Goal: Information Seeking & Learning: Learn about a topic

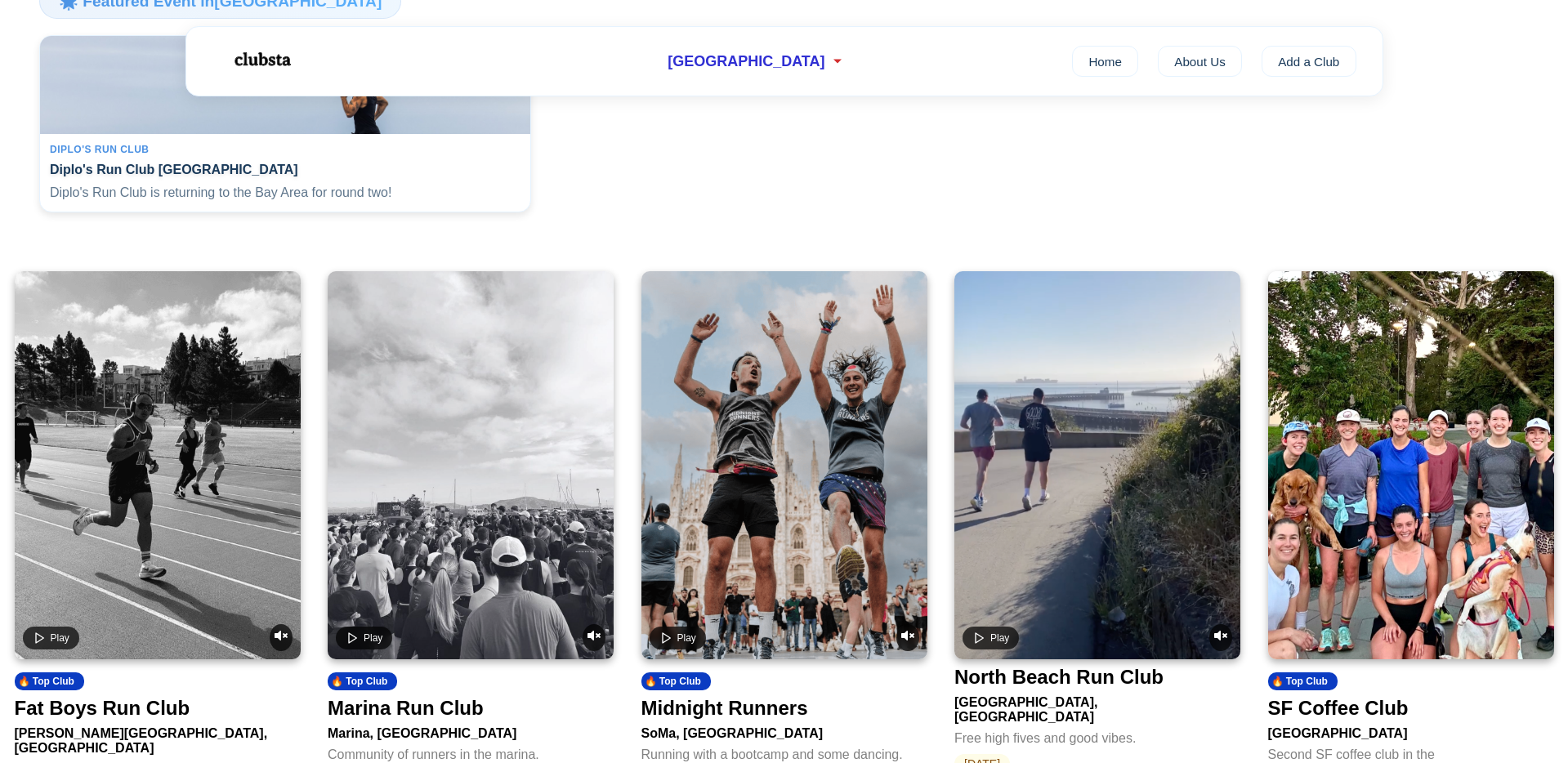
scroll to position [555, 0]
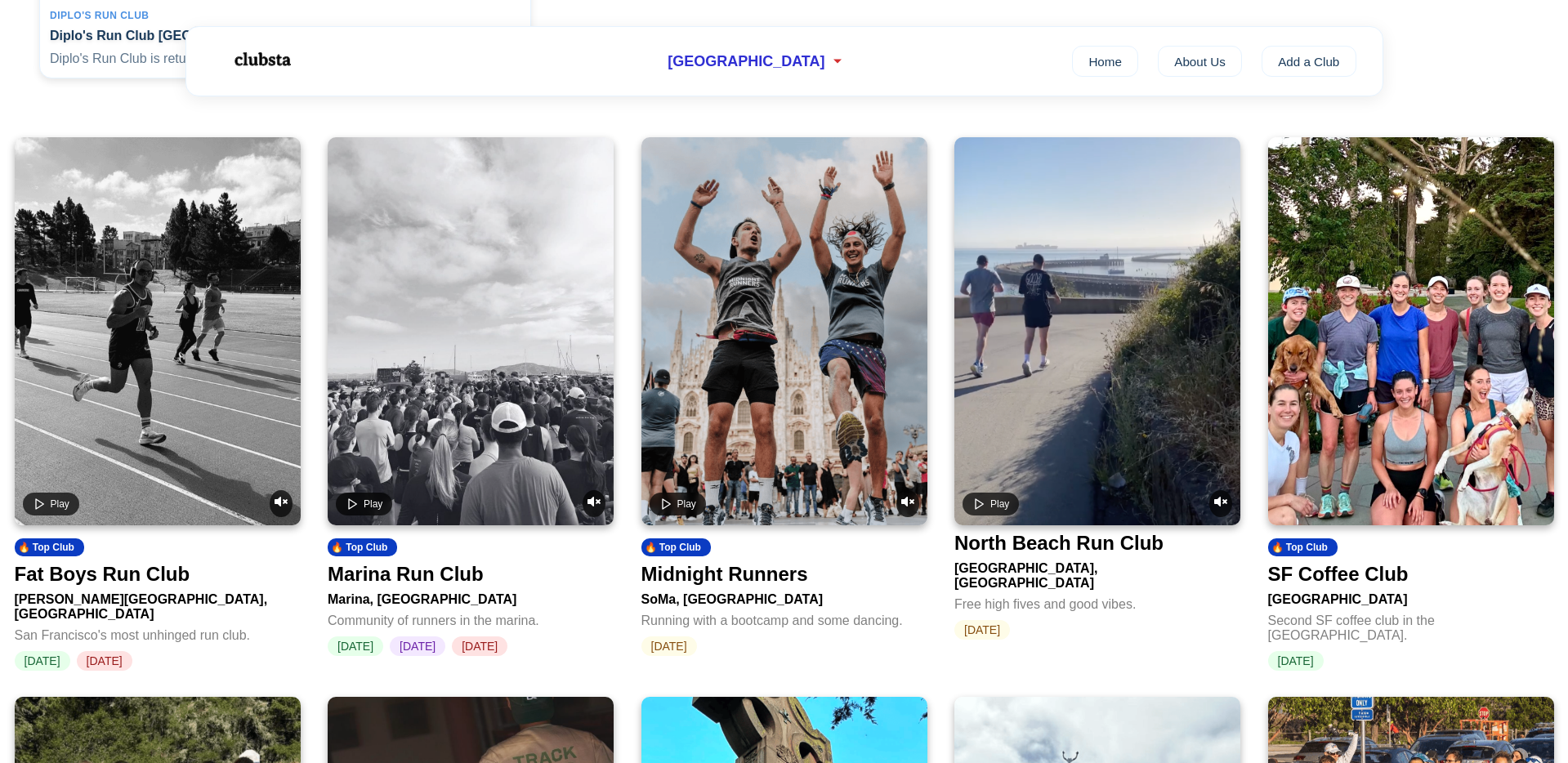
click at [724, 585] on div "Midnight Runners" at bounding box center [724, 574] width 167 height 23
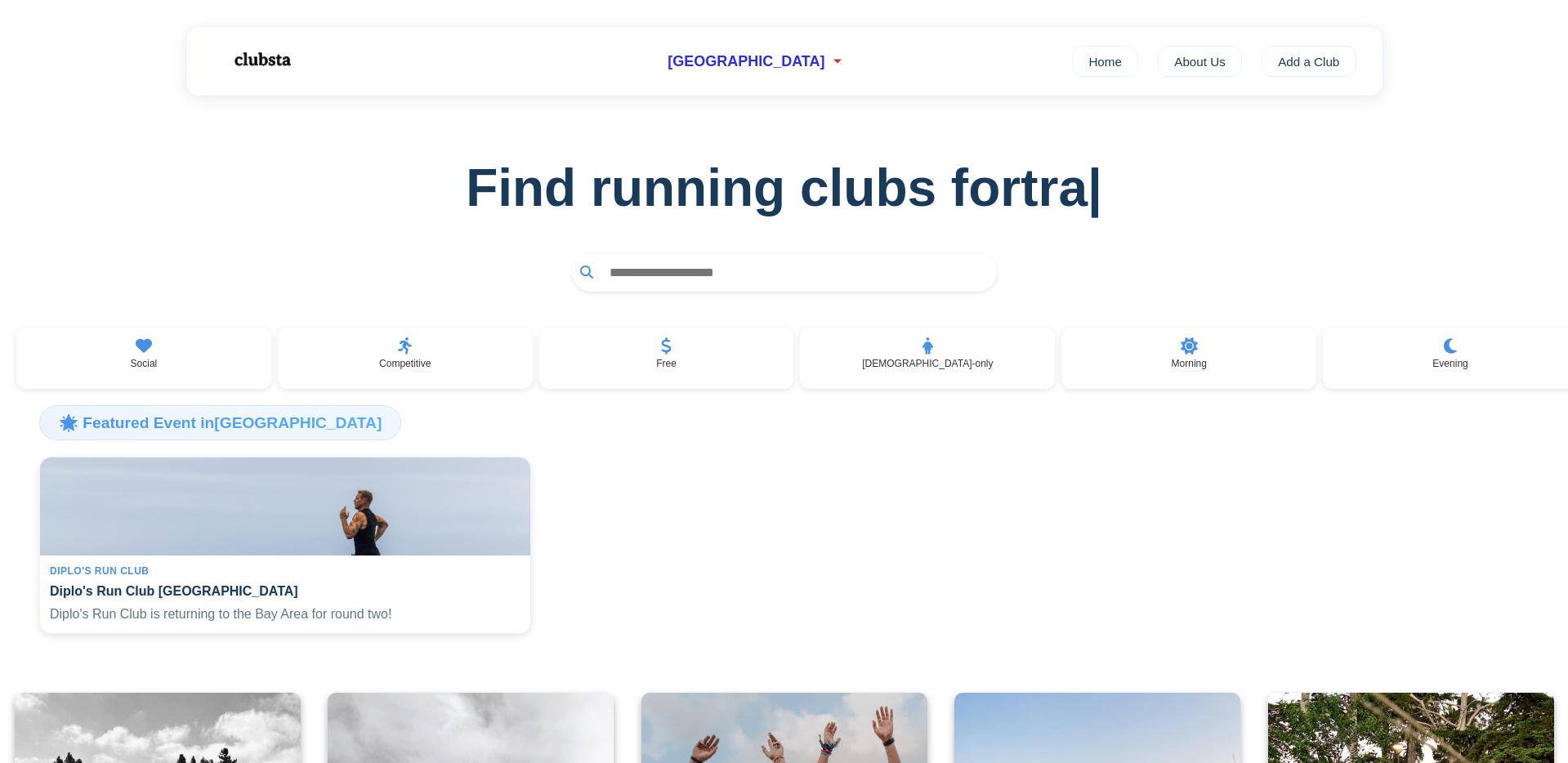
click at [704, 274] on input "text" at bounding box center [794, 273] width 388 height 30
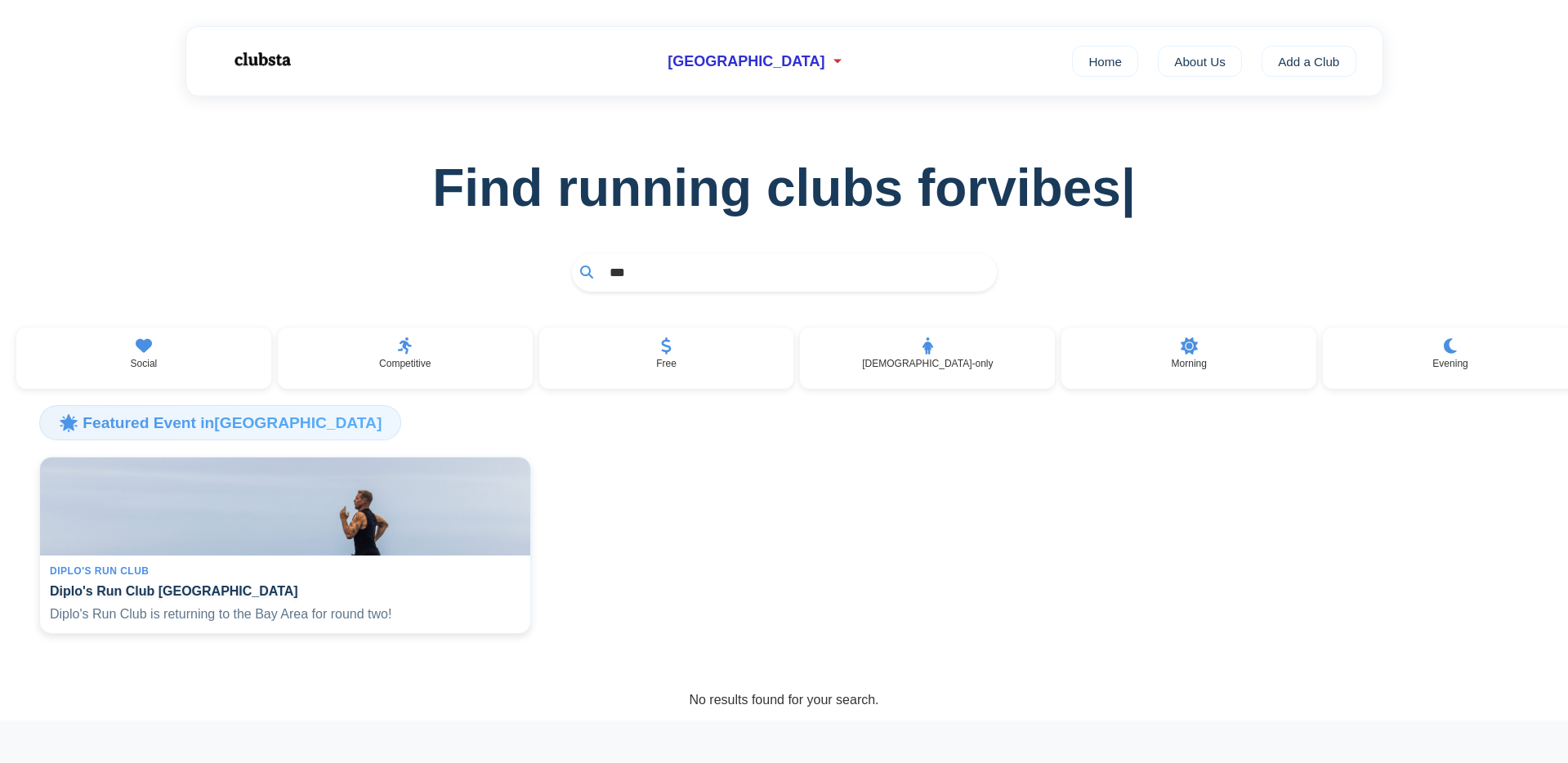
click at [677, 277] on input "***" at bounding box center [794, 273] width 388 height 30
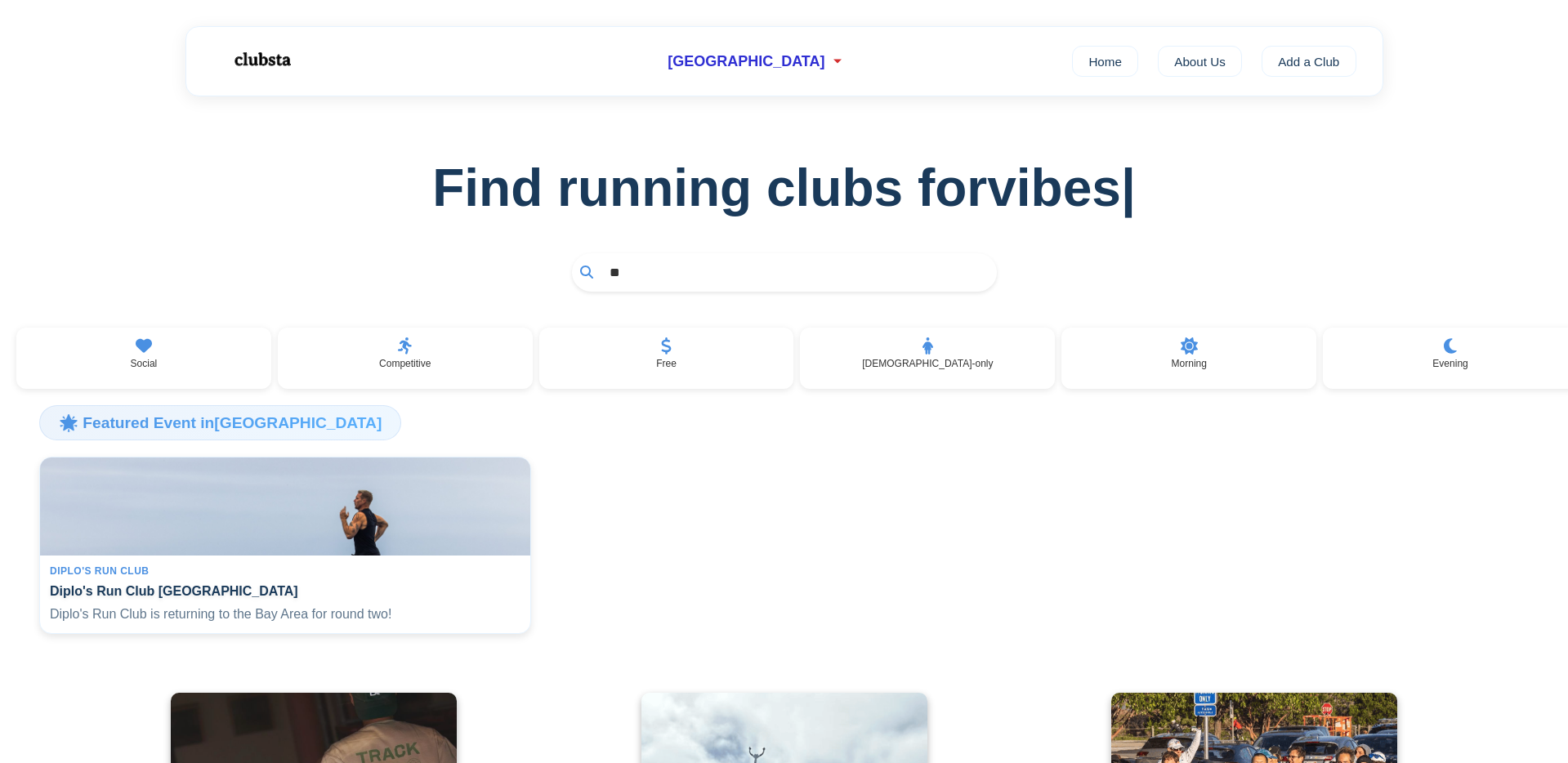
type input "*"
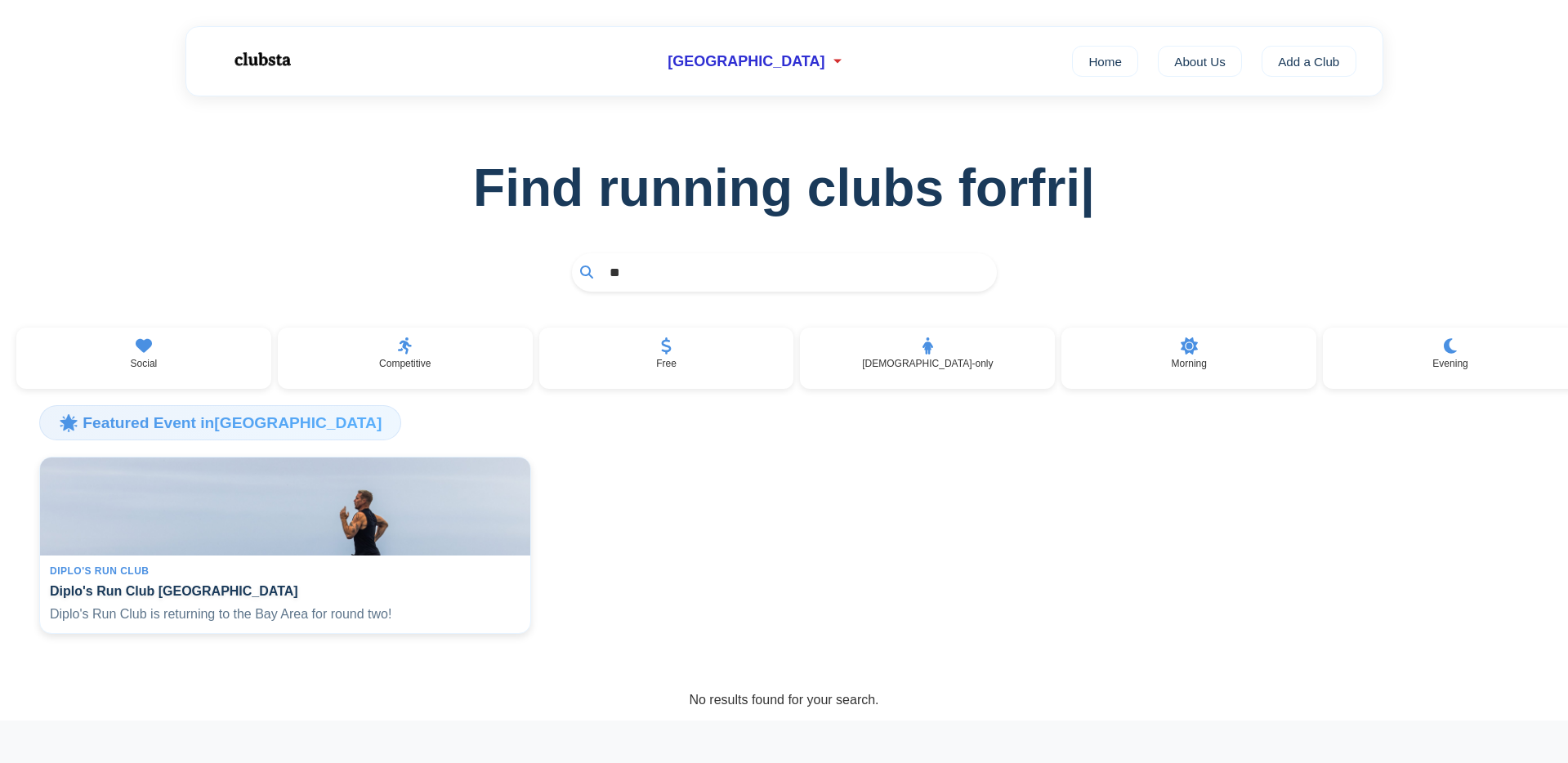
type input "*"
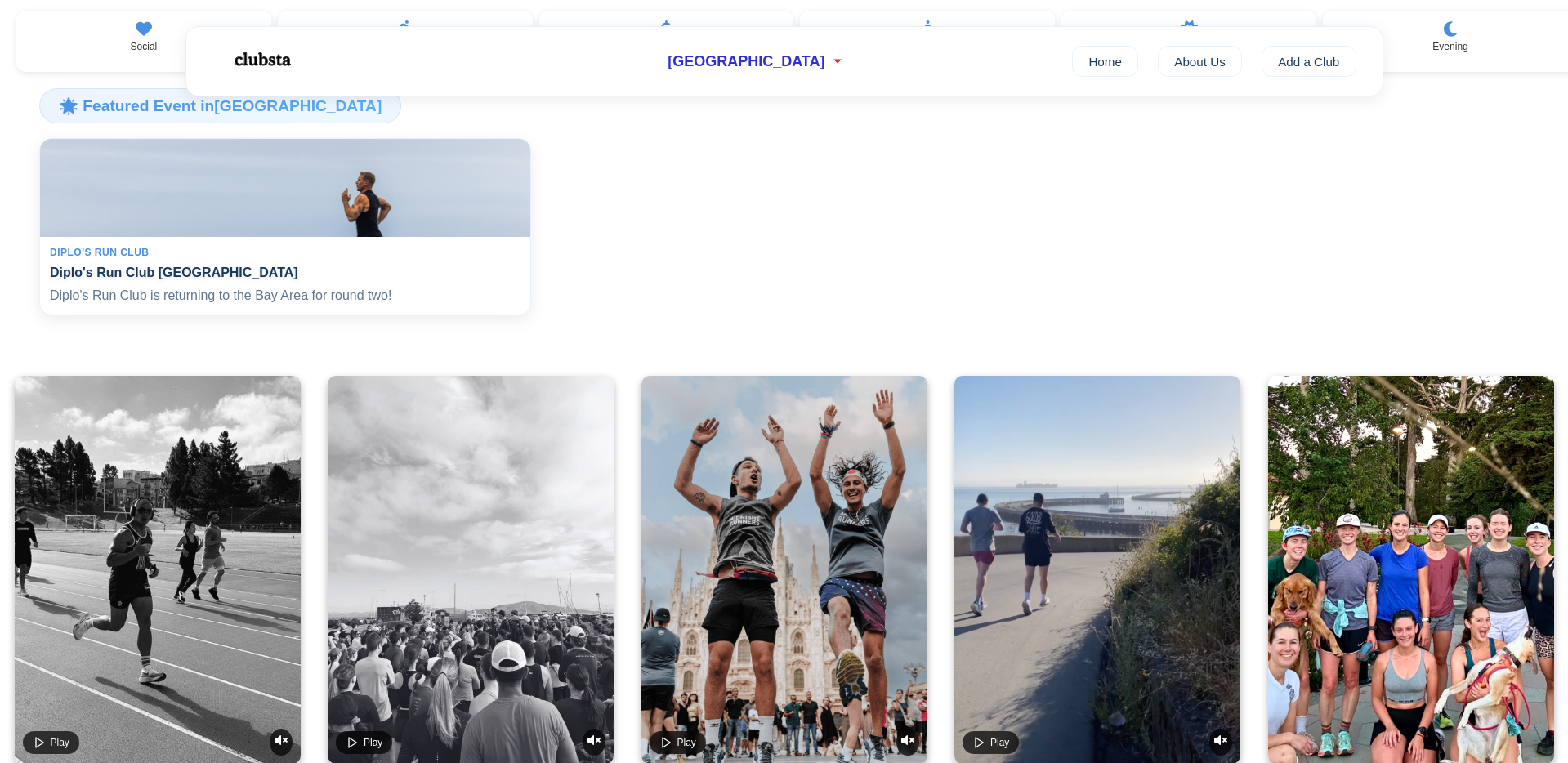
scroll to position [322, 0]
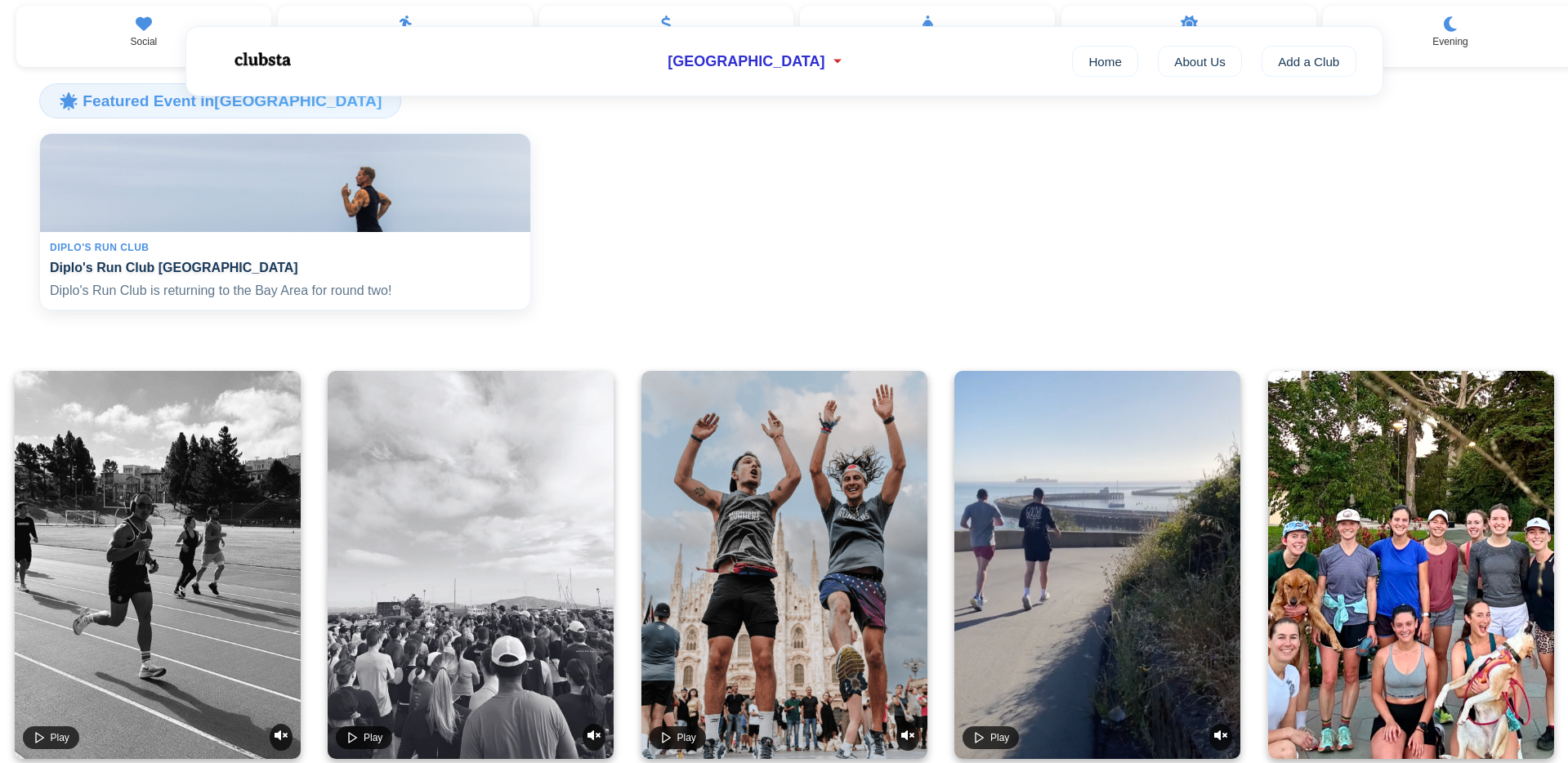
click at [165, 275] on h4 "Diplo's Run Club San Francisco" at bounding box center [285, 268] width 470 height 16
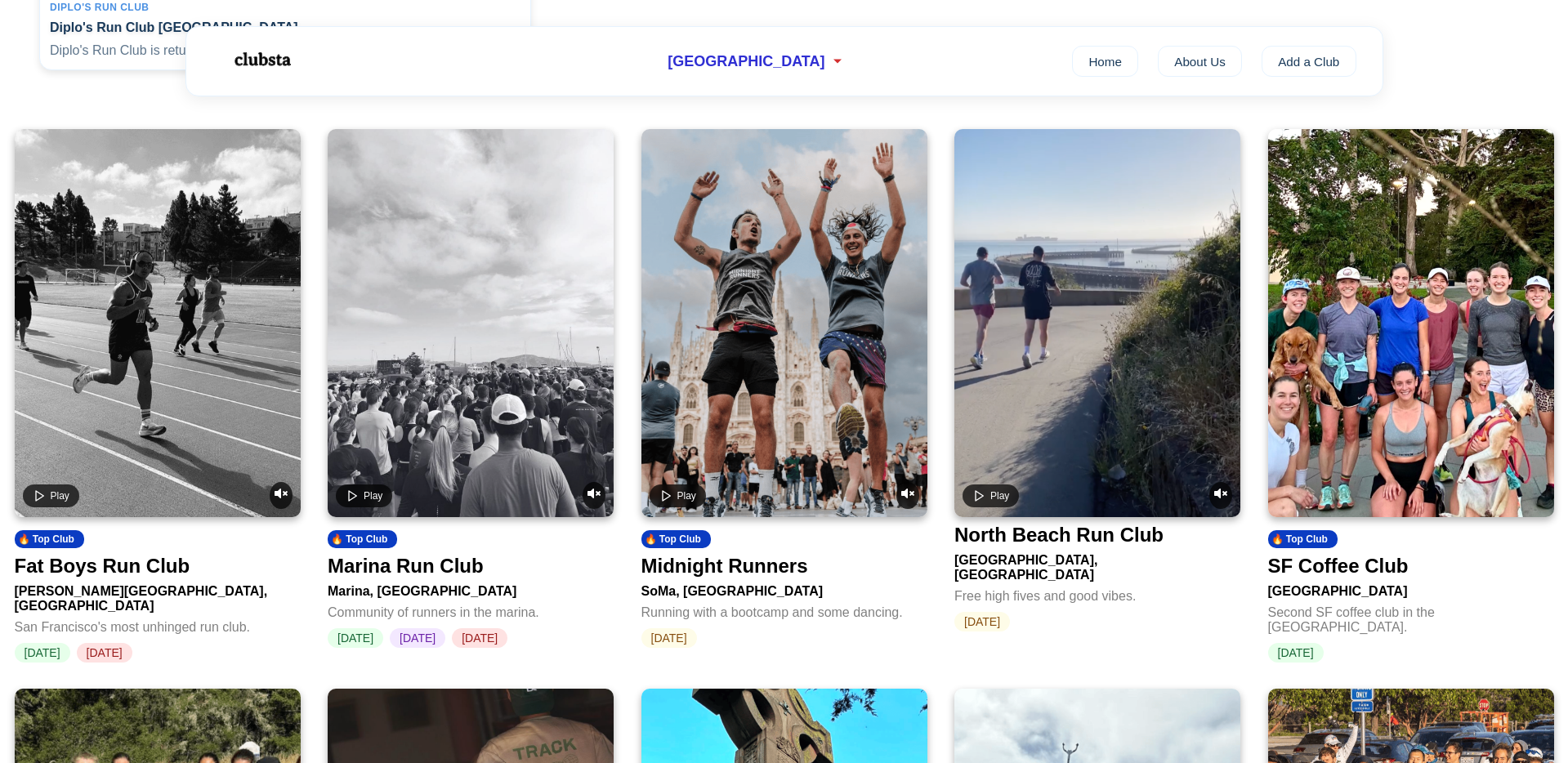
scroll to position [667, 0]
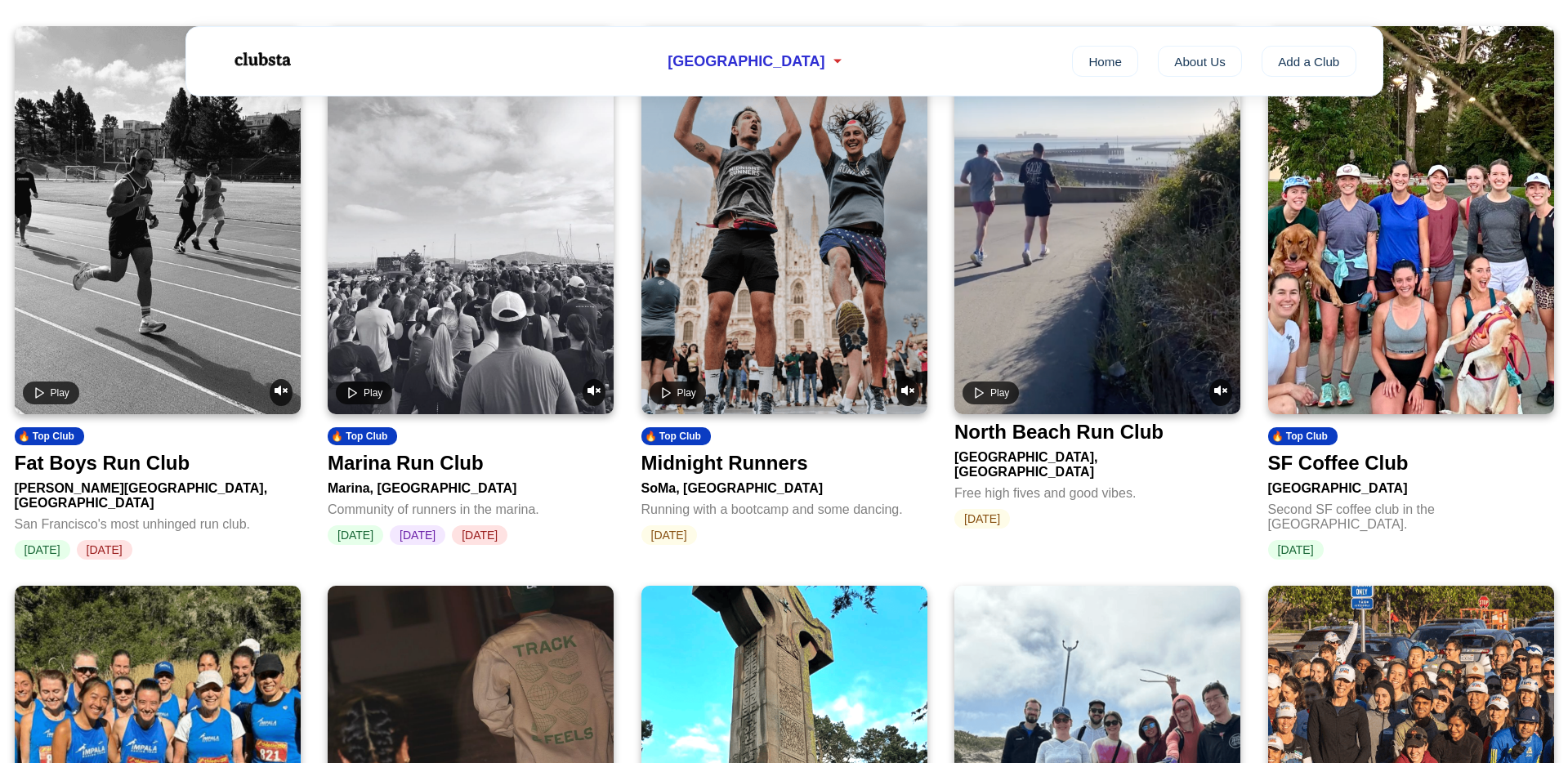
click at [449, 474] on div "Marina Run Club" at bounding box center [405, 463] width 156 height 23
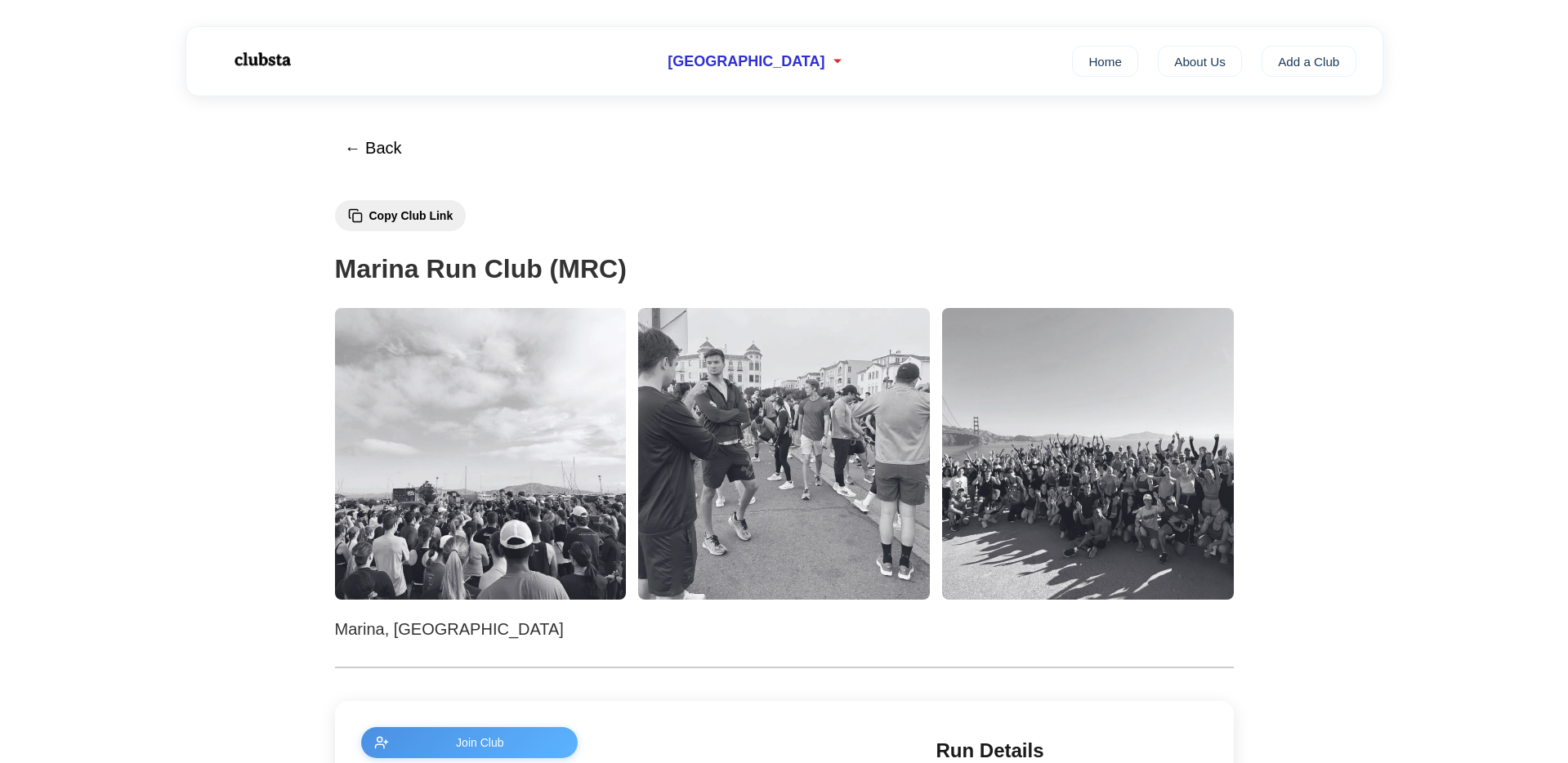
click at [1067, 429] on img at bounding box center [1088, 454] width 292 height 292
click at [1110, 486] on img at bounding box center [1088, 454] width 292 height 292
click at [384, 138] on button "← Back" at bounding box center [373, 148] width 78 height 39
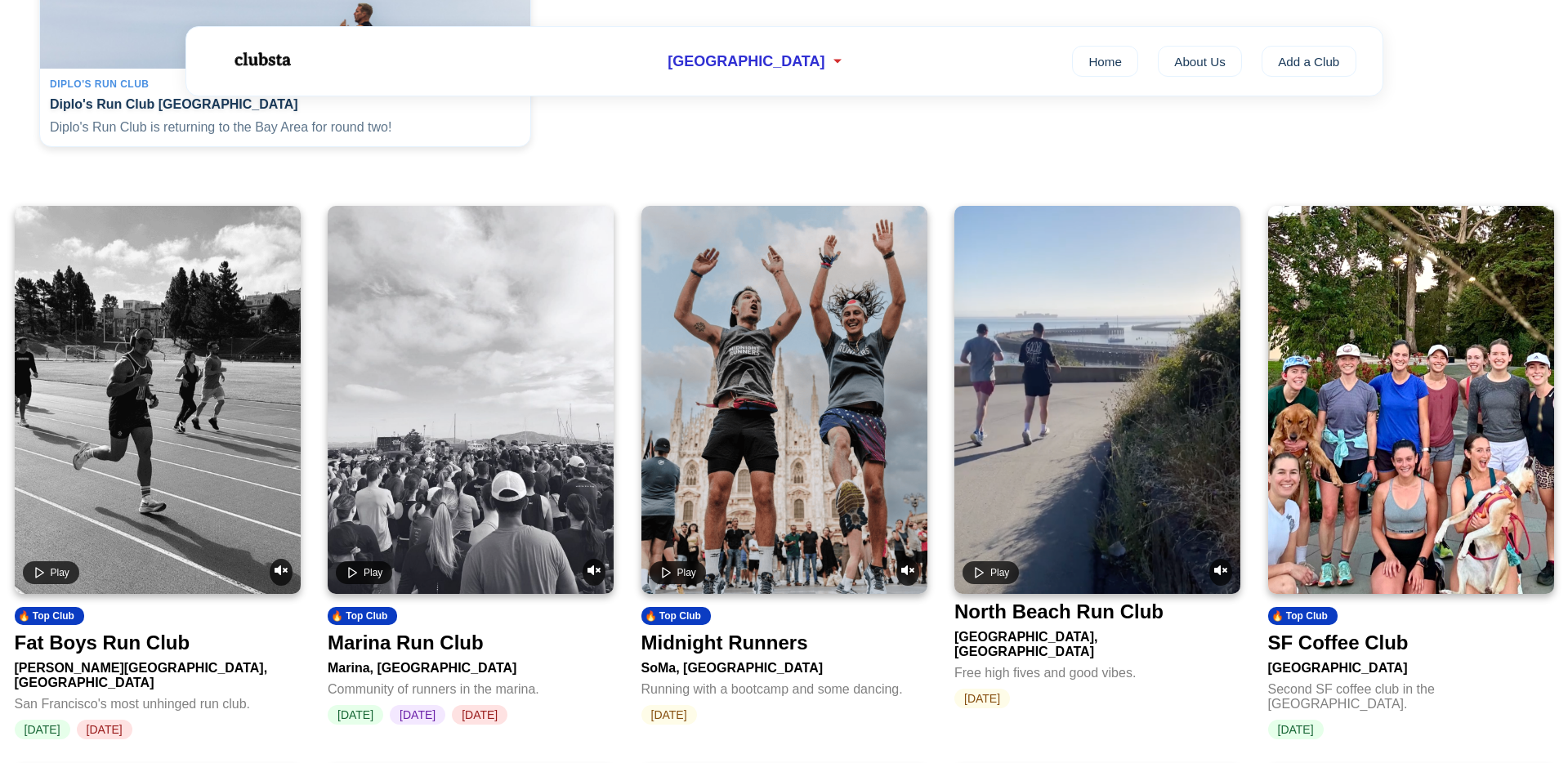
scroll to position [486, 0]
click at [54, 579] on span "Play" at bounding box center [60, 573] width 19 height 12
click at [279, 575] on icon "Unmute video" at bounding box center [281, 570] width 13 height 10
click at [278, 575] on icon "Mute video" at bounding box center [281, 570] width 13 height 11
click at [591, 575] on icon "Unmute video" at bounding box center [594, 570] width 13 height 10
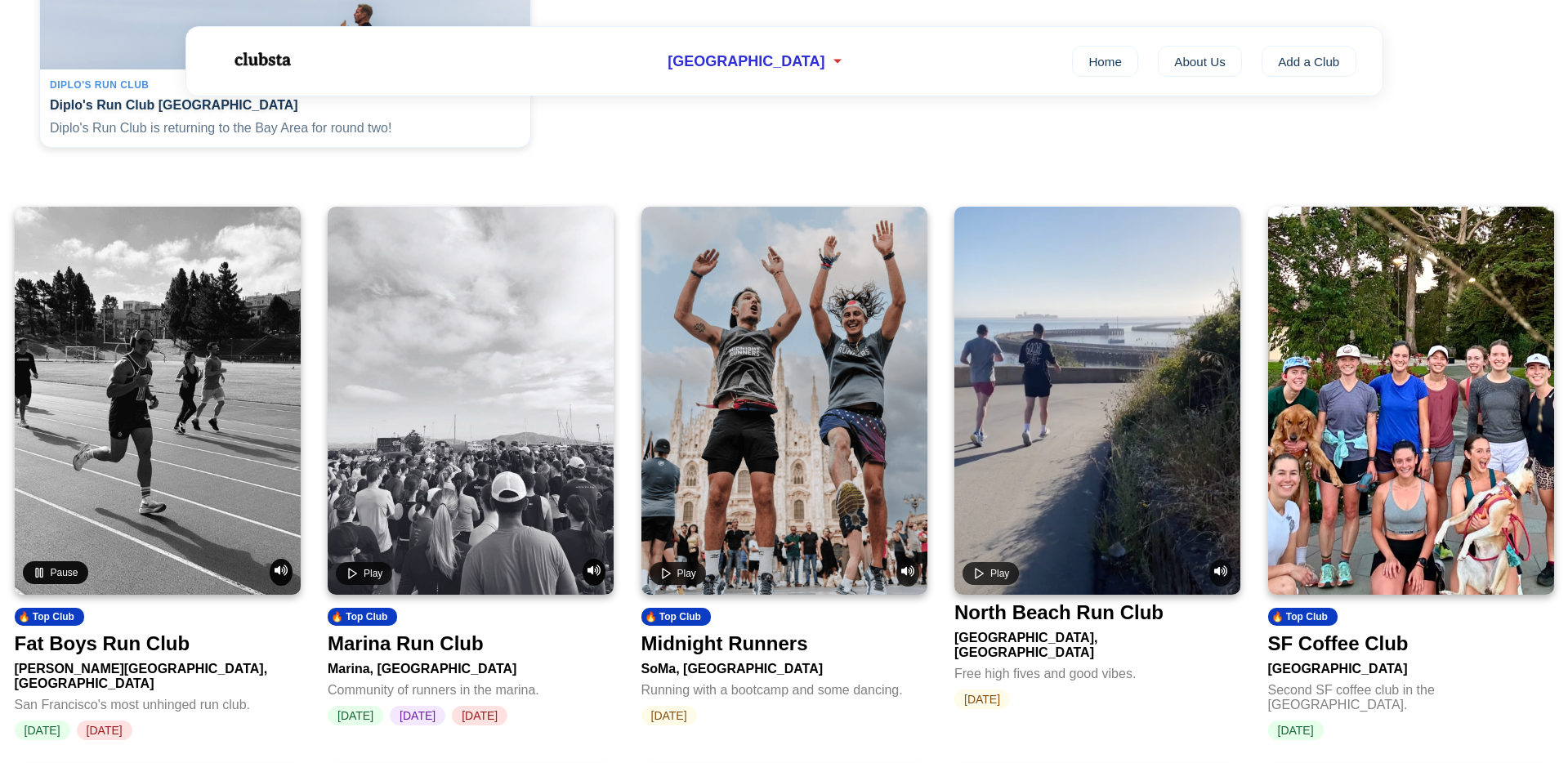
click at [77, 579] on span "Pause" at bounding box center [64, 573] width 28 height 12
click at [369, 579] on span "Play" at bounding box center [373, 573] width 19 height 12
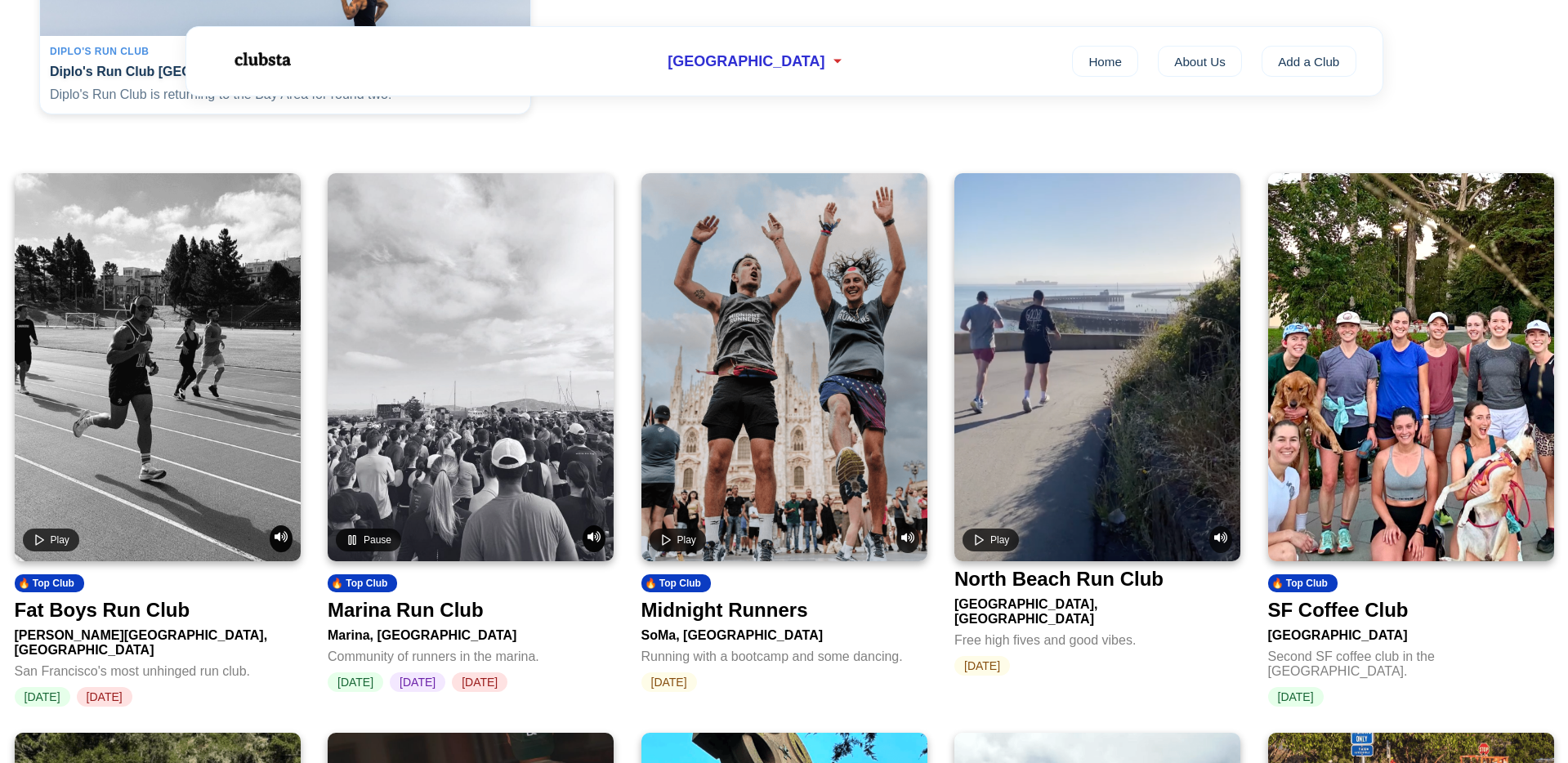
scroll to position [523, 0]
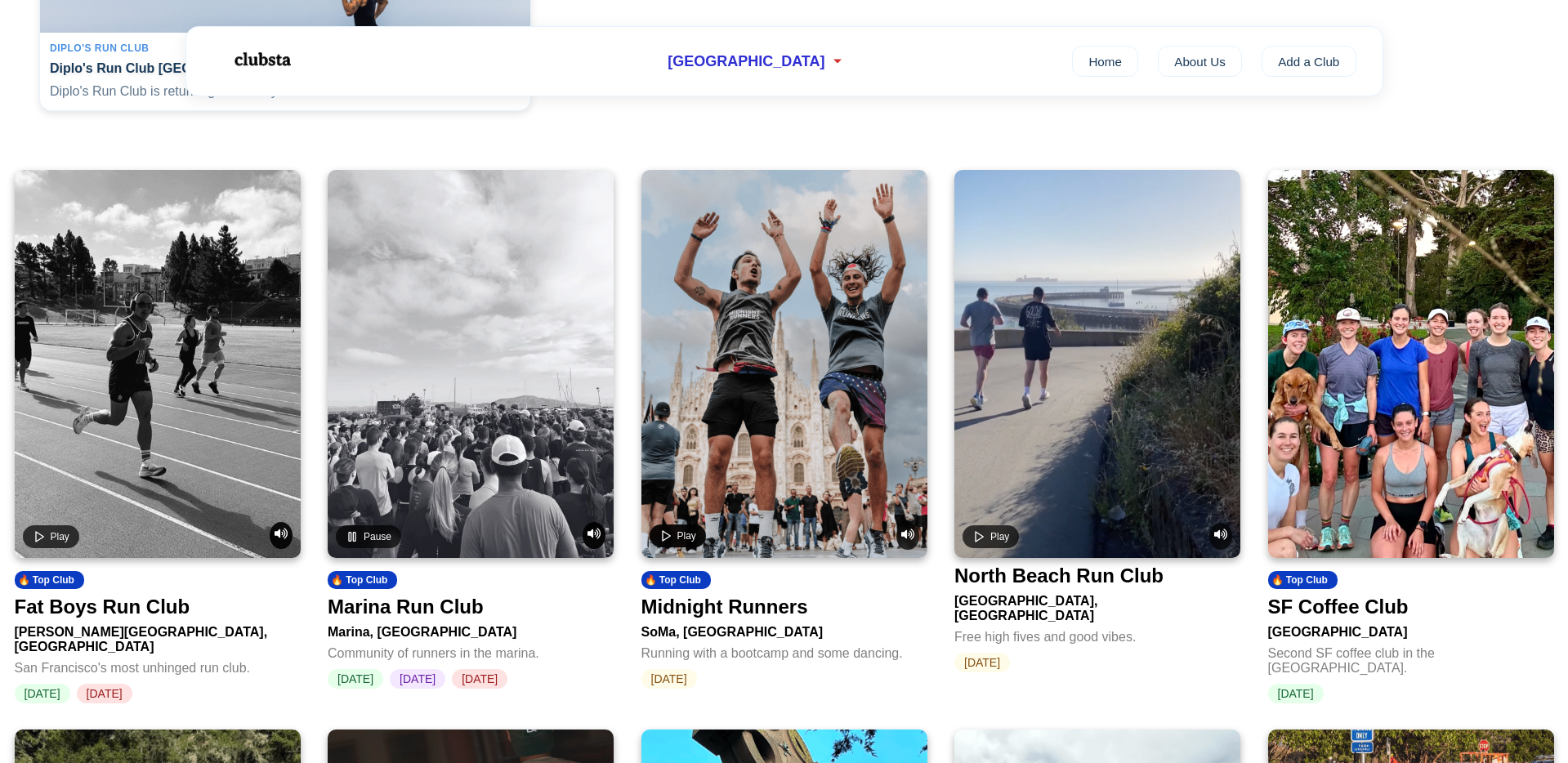
click at [679, 542] on span "Play" at bounding box center [686, 536] width 19 height 12
click at [361, 540] on button "Pause" at bounding box center [368, 535] width 65 height 23
click at [681, 542] on span "Pause" at bounding box center [690, 536] width 28 height 12
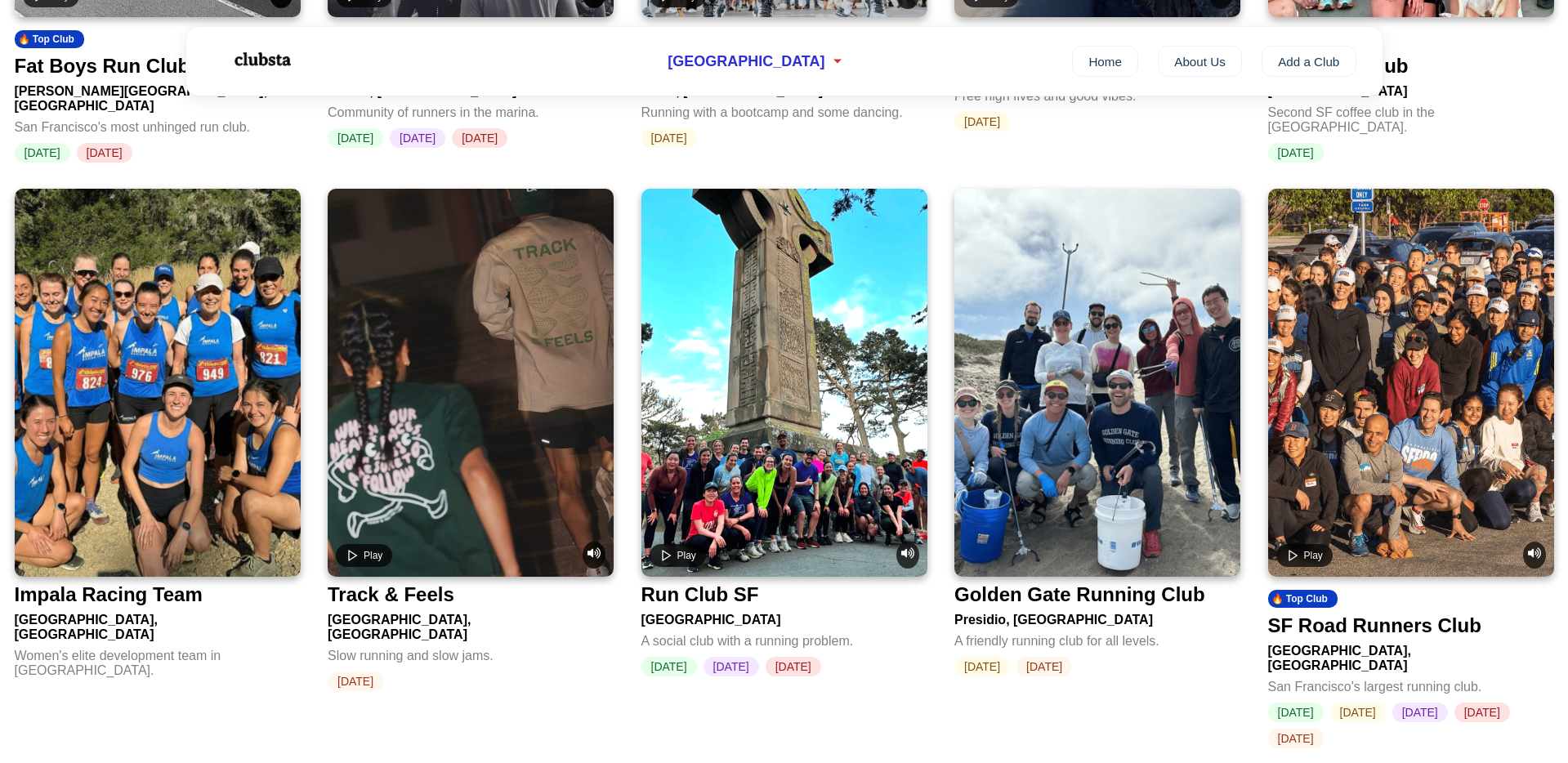
scroll to position [1065, 0]
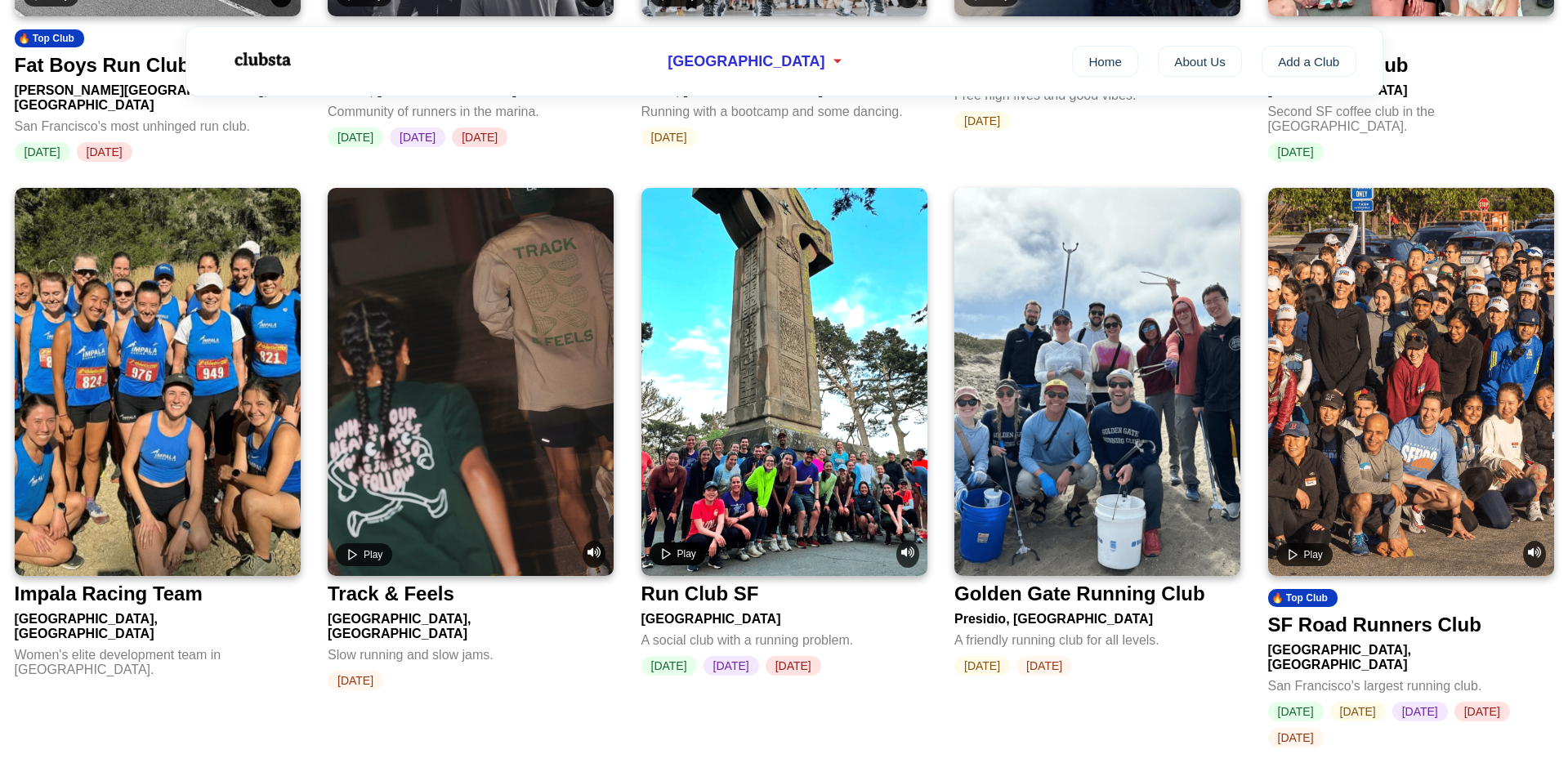
click at [673, 549] on button "Play" at bounding box center [678, 554] width 57 height 23
click at [673, 549] on button "Pause" at bounding box center [682, 554] width 65 height 23
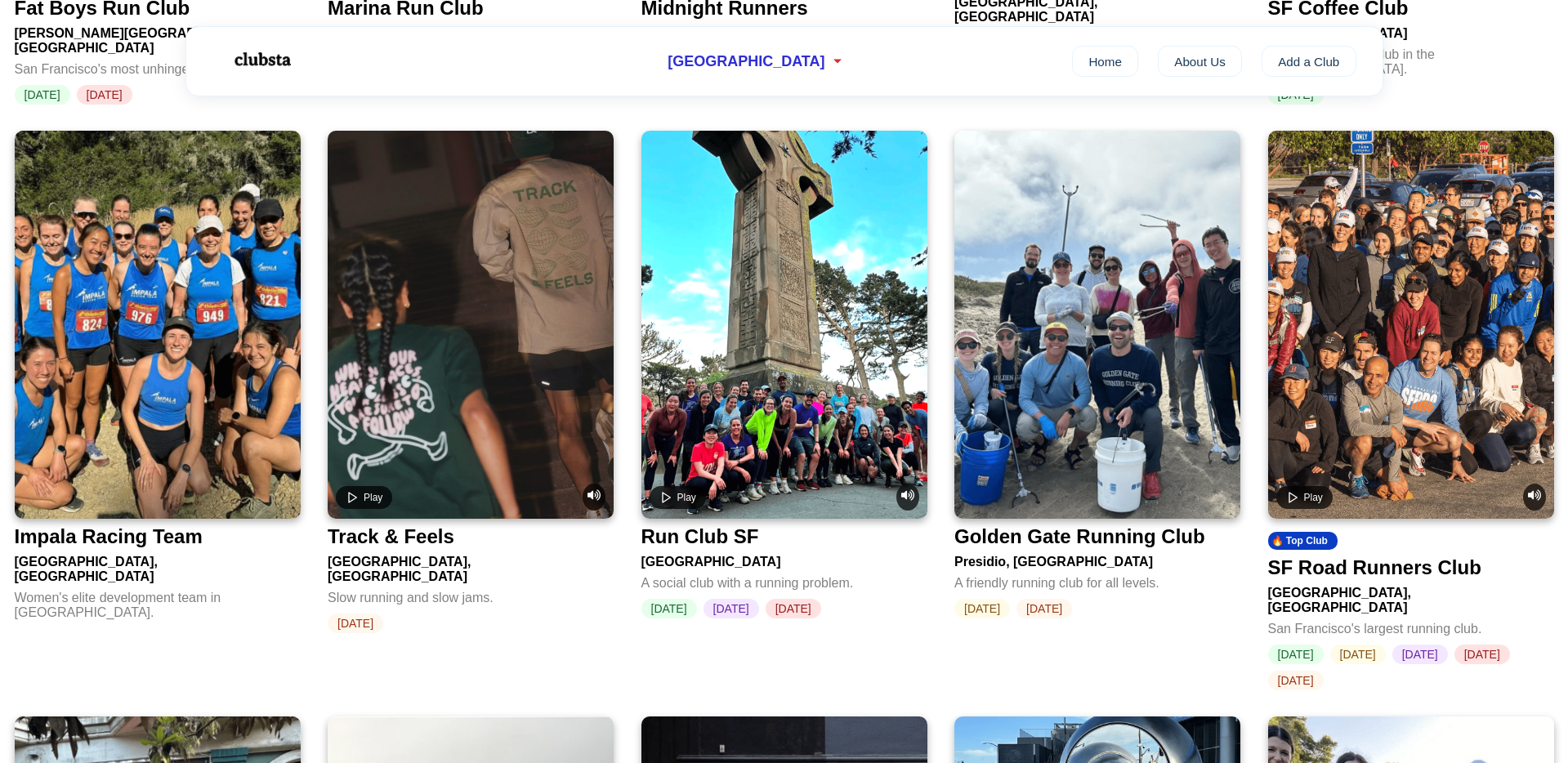
scroll to position [1117, 0]
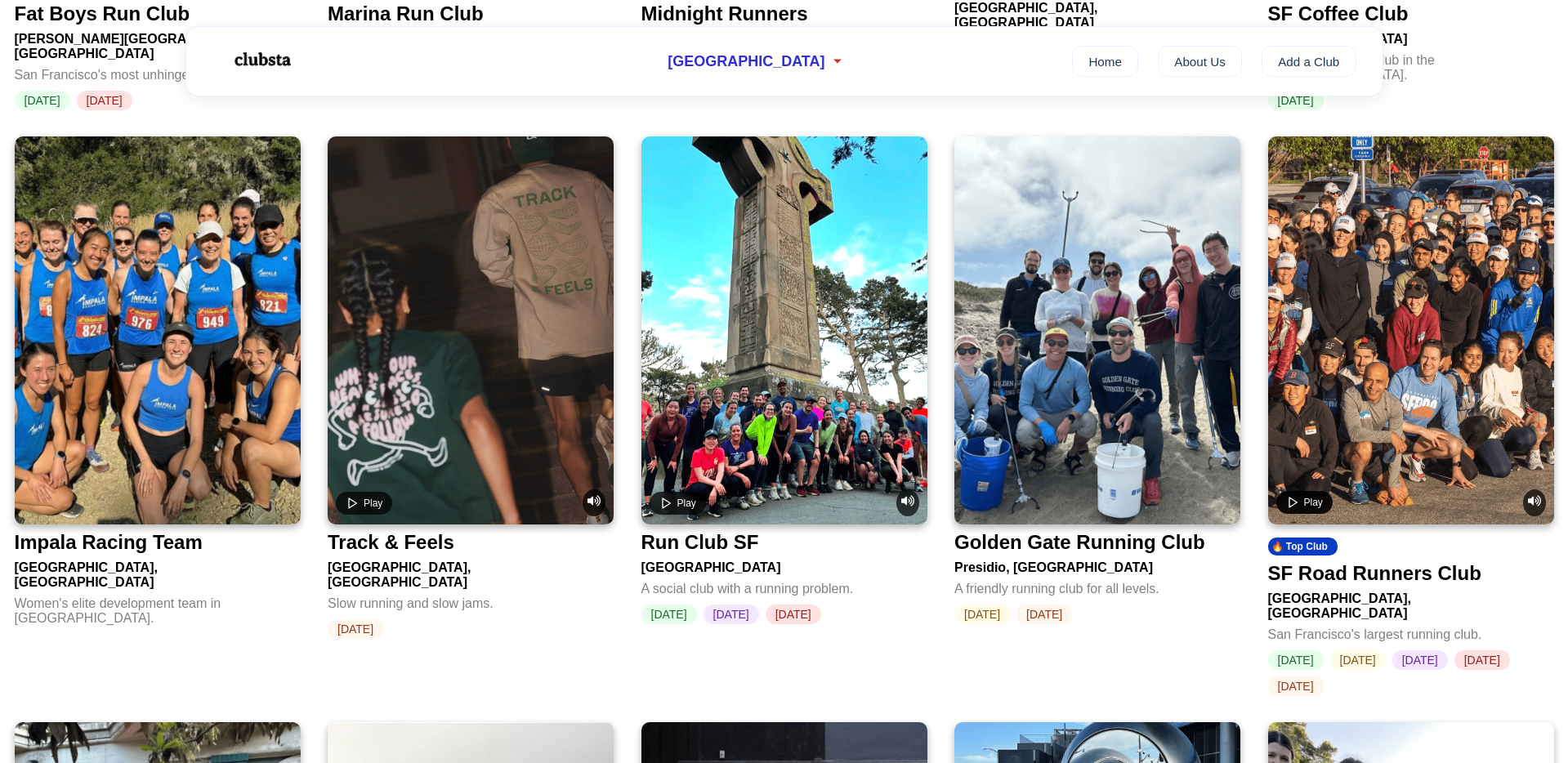
click at [1305, 505] on span "Play" at bounding box center [1313, 503] width 19 height 12
click at [1305, 505] on span "Pause" at bounding box center [1317, 503] width 28 height 12
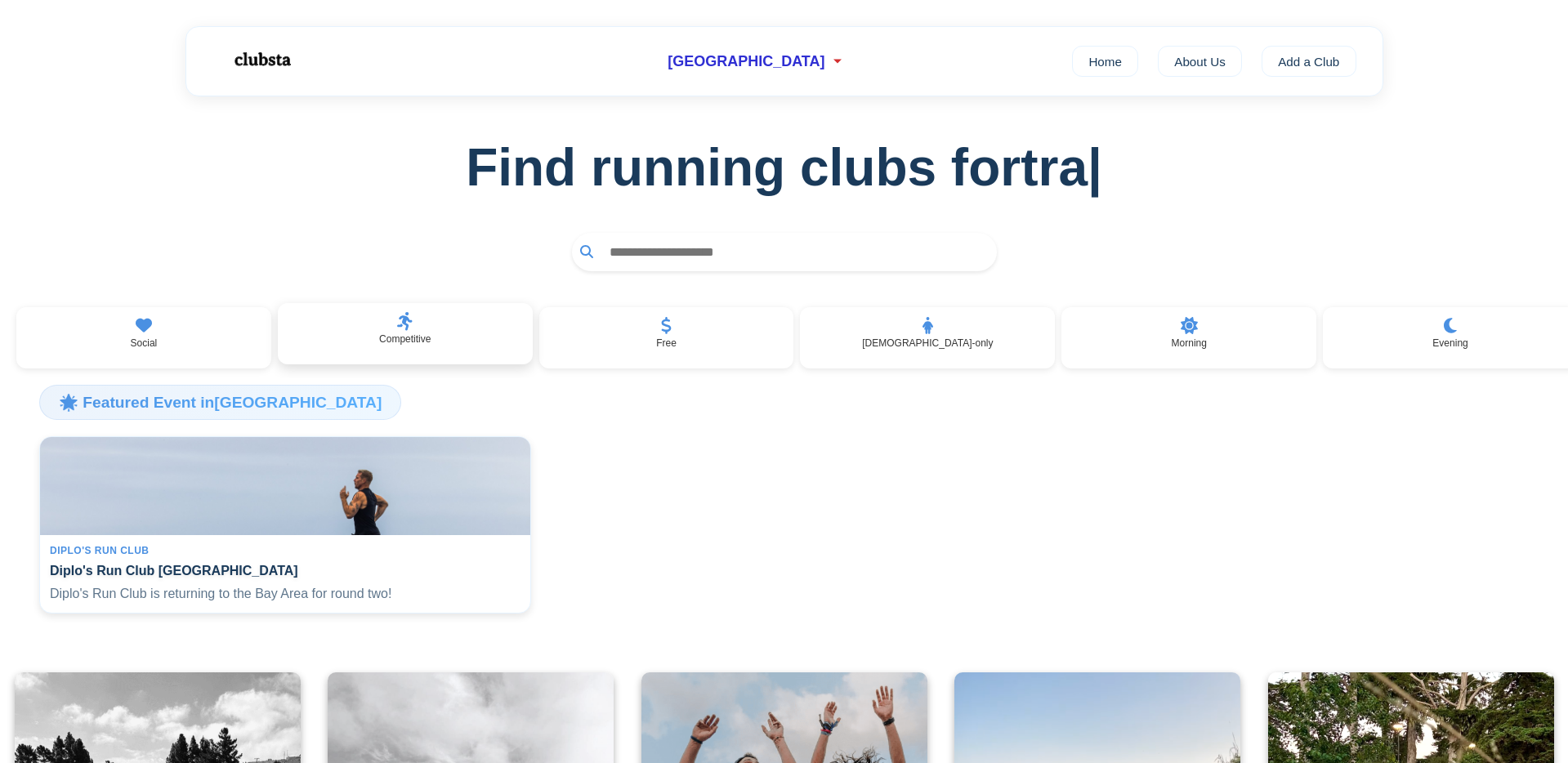
scroll to position [0, 0]
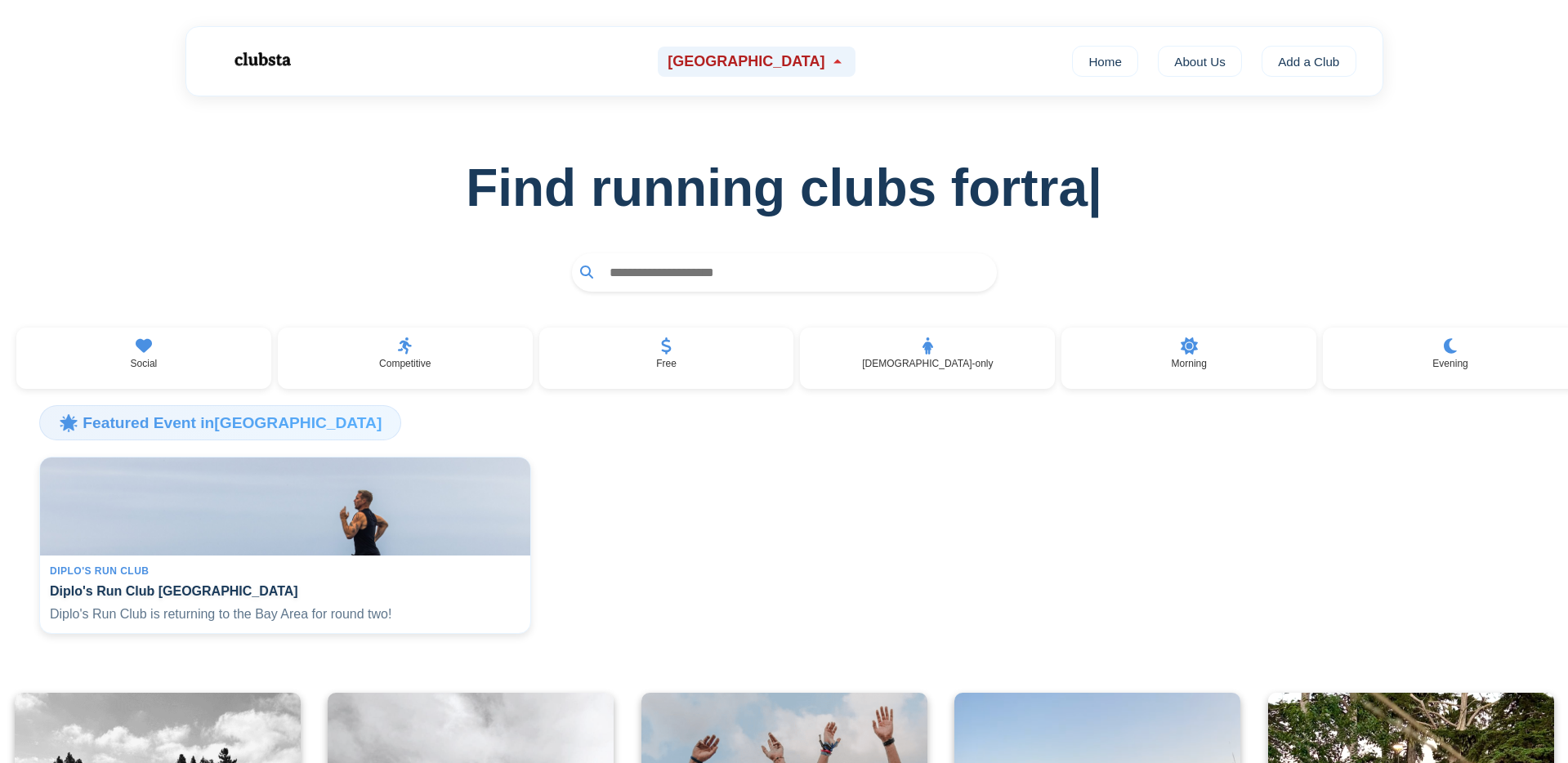
click at [789, 48] on div "[GEOGRAPHIC_DATA]" at bounding box center [756, 62] width 197 height 30
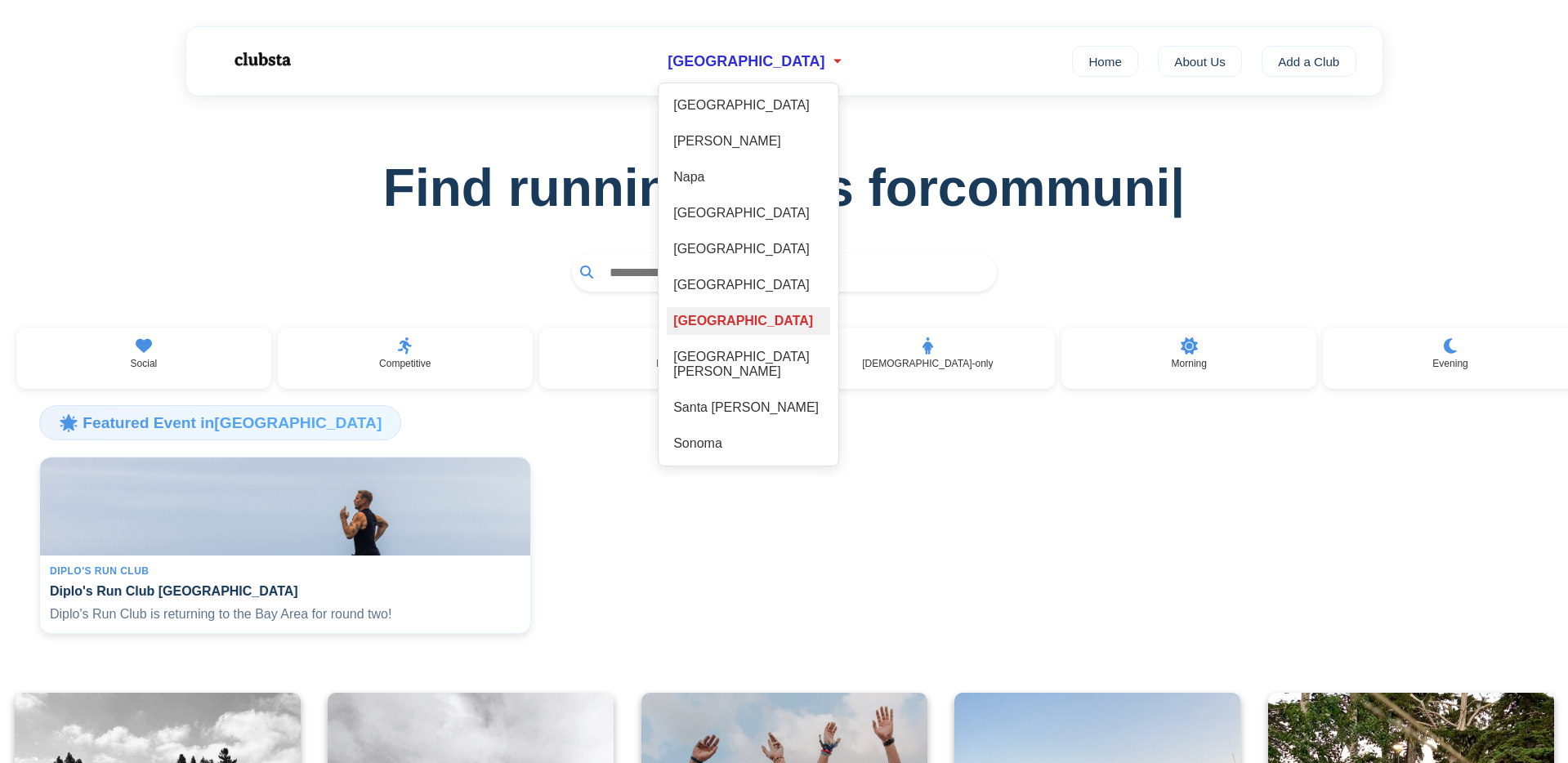
click at [747, 315] on div "[GEOGRAPHIC_DATA]" at bounding box center [749, 320] width 163 height 28
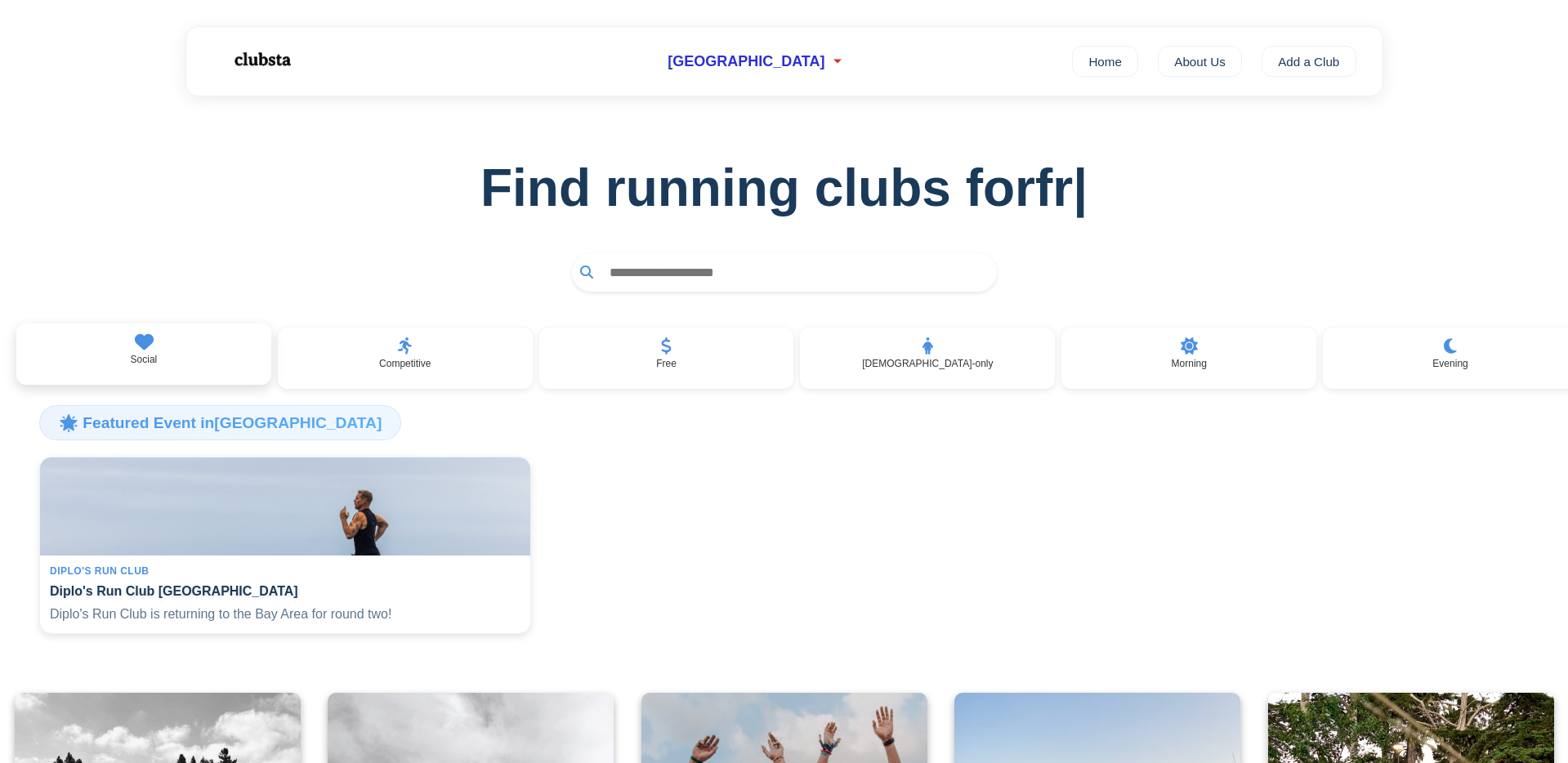
click at [130, 352] on div "Social" at bounding box center [144, 354] width 255 height 62
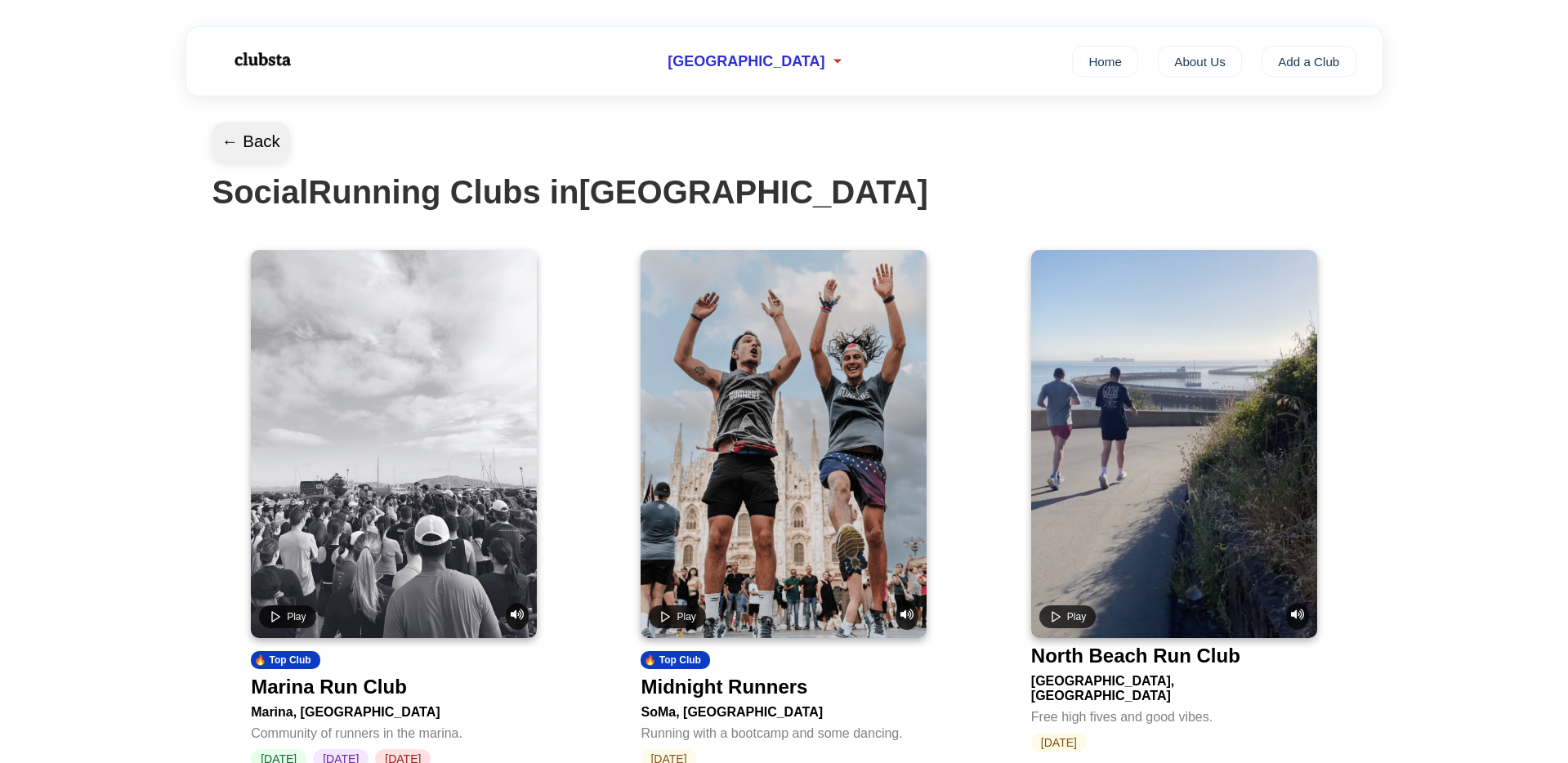
click at [256, 137] on button "← Back" at bounding box center [251, 142] width 78 height 39
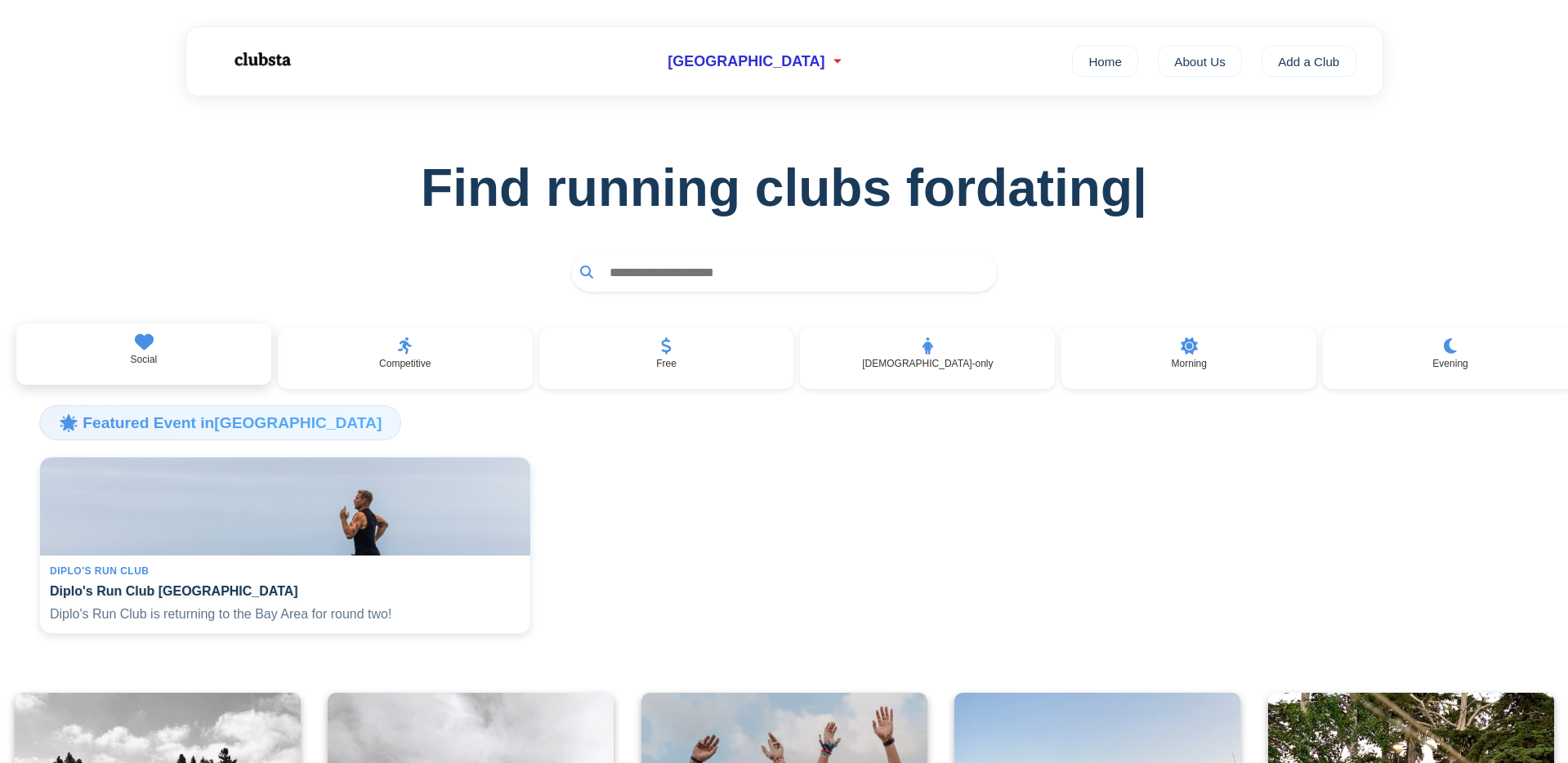
click at [137, 348] on icon at bounding box center [143, 342] width 19 height 19
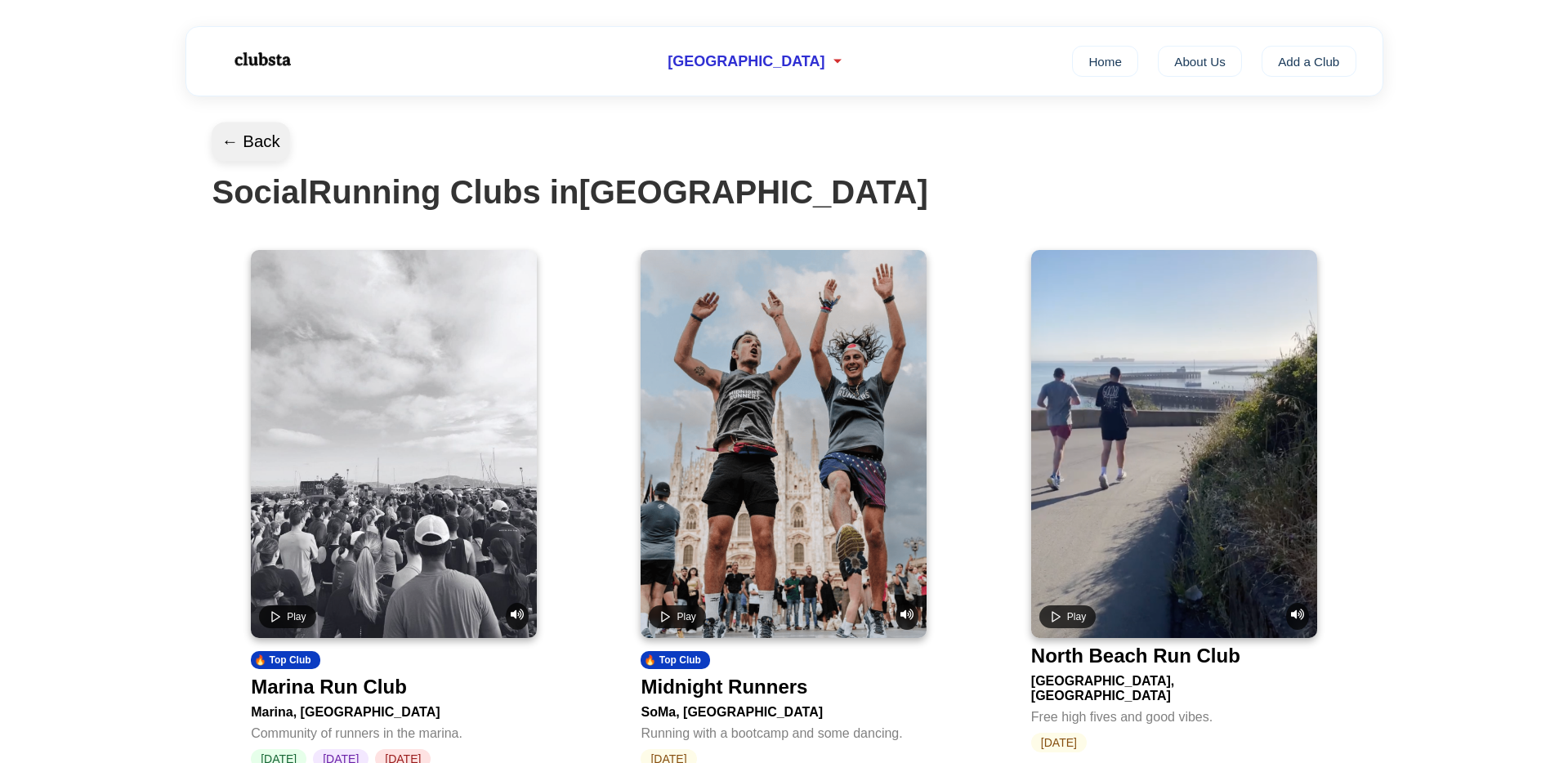
click at [275, 140] on button "← Back" at bounding box center [251, 142] width 78 height 39
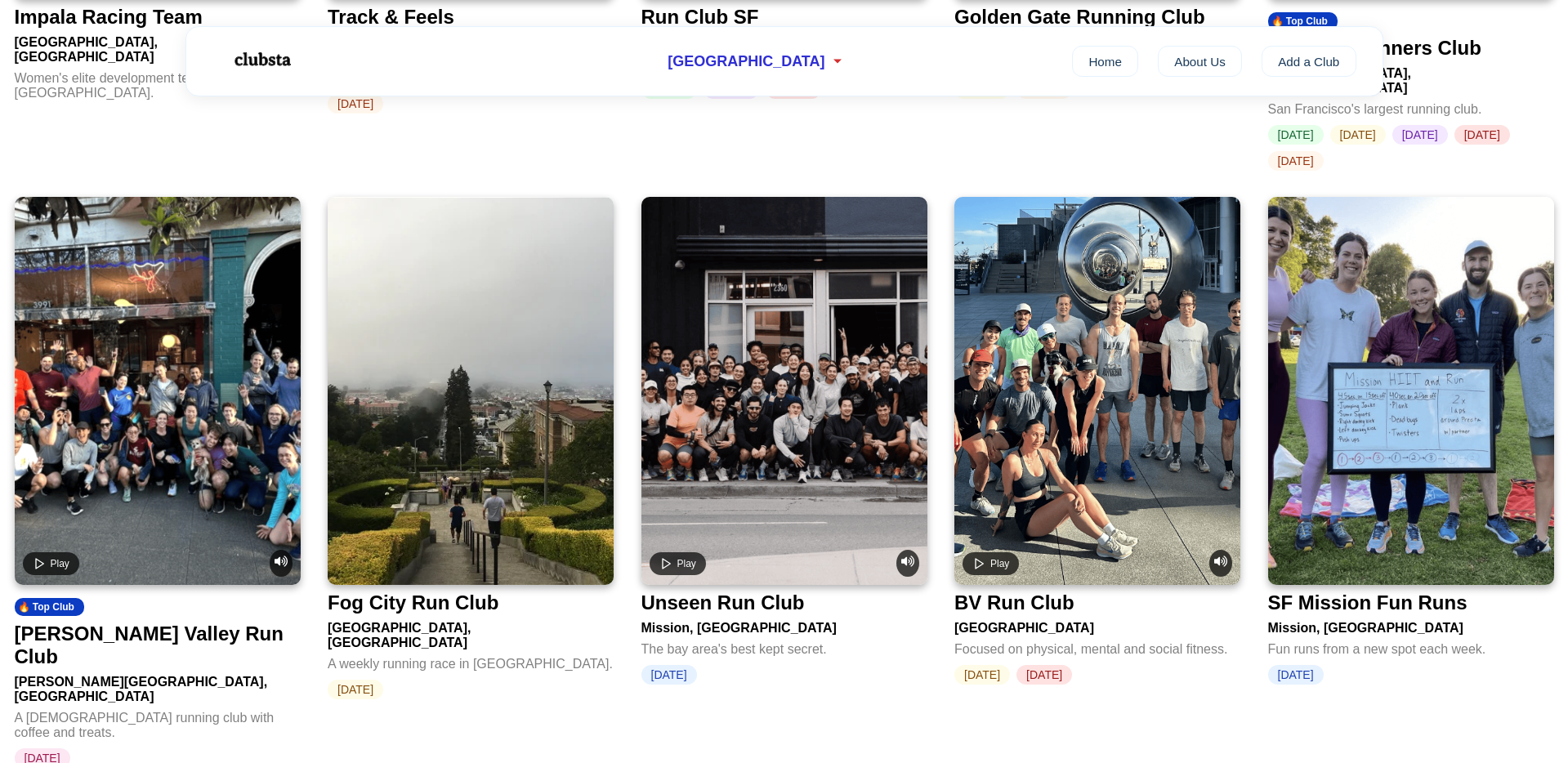
scroll to position [1646, 0]
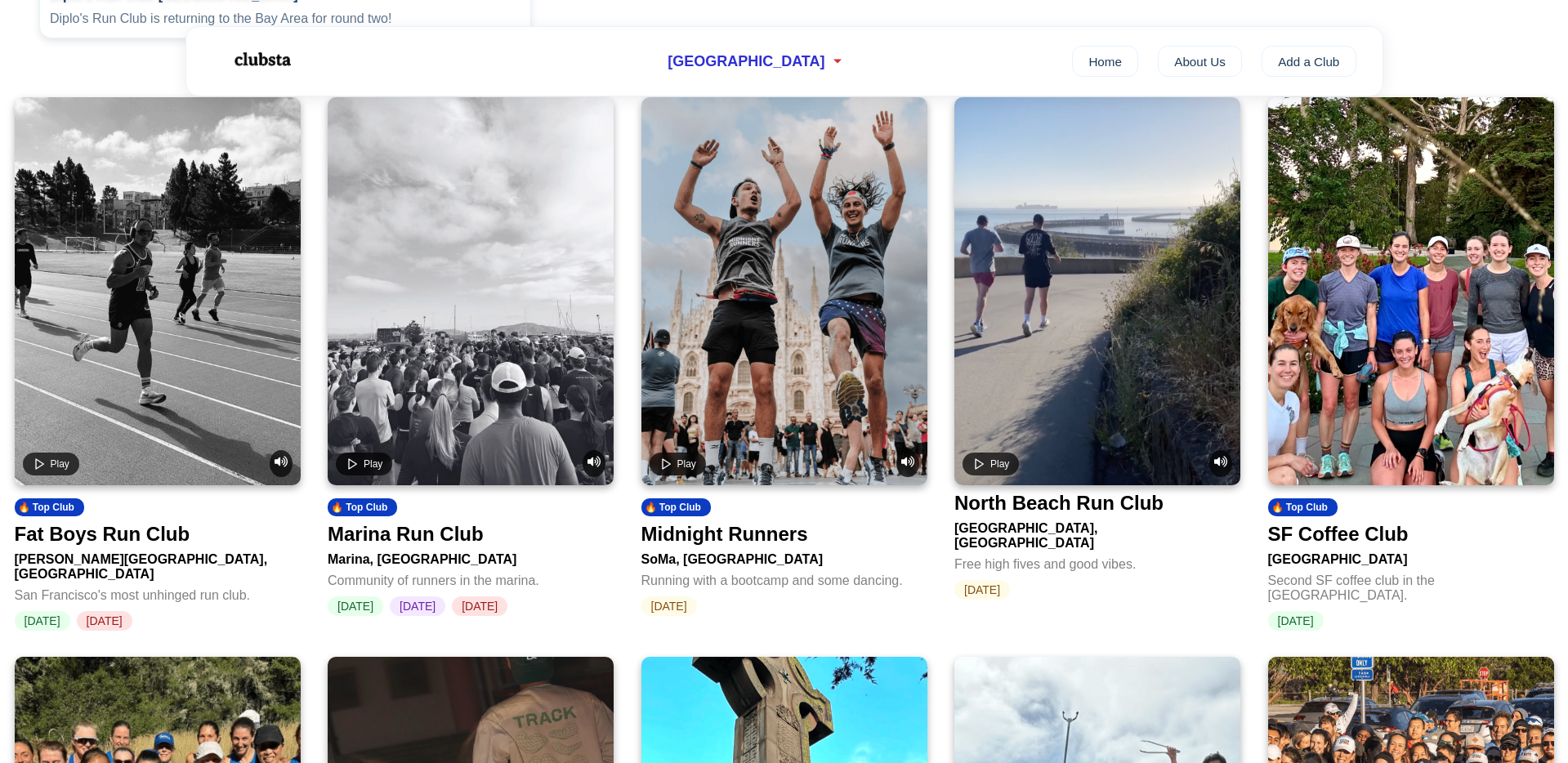
scroll to position [597, 0]
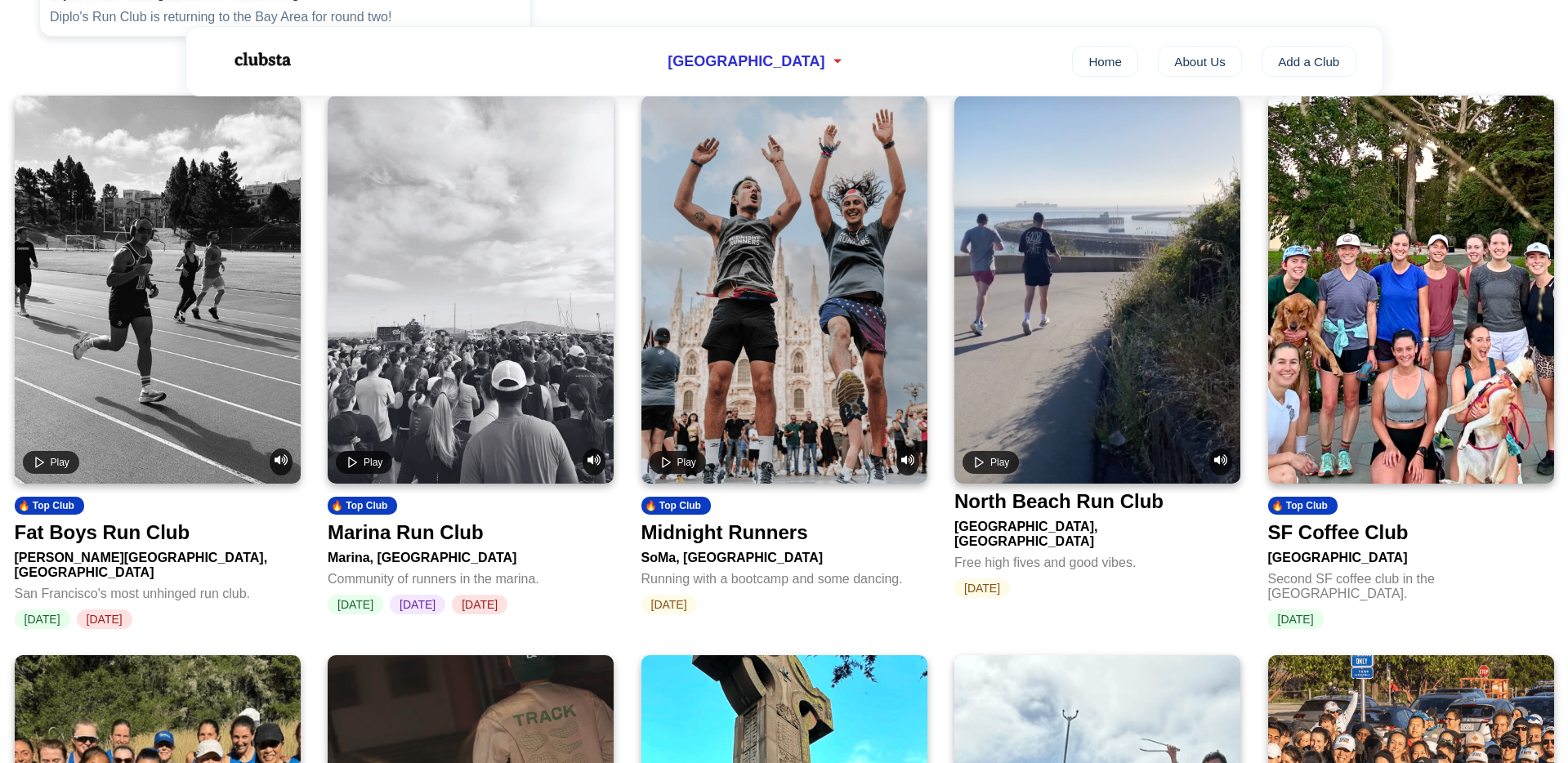
click at [127, 545] on div "Fat Boys Run Club" at bounding box center [103, 532] width 176 height 23
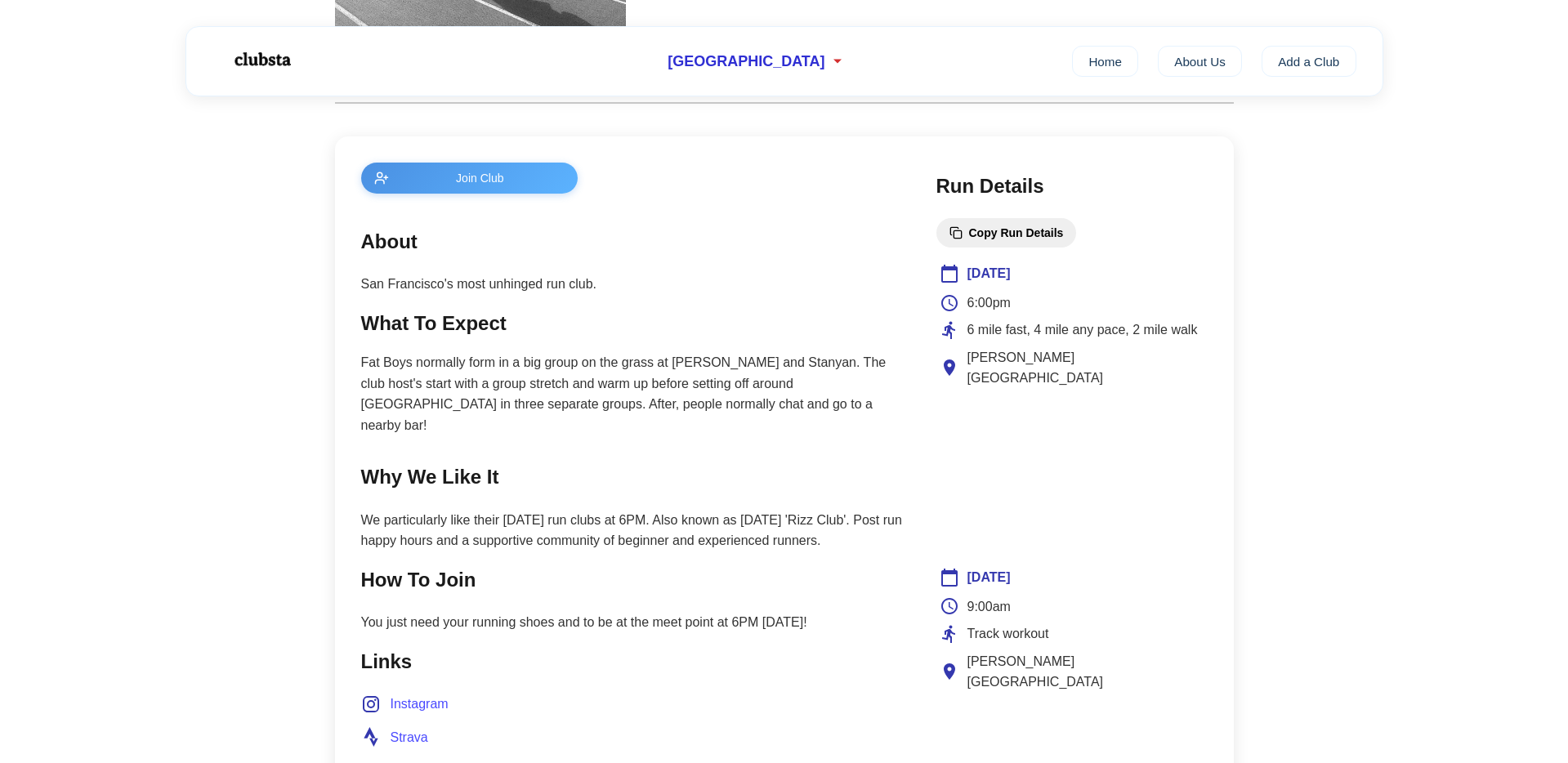
scroll to position [568, 0]
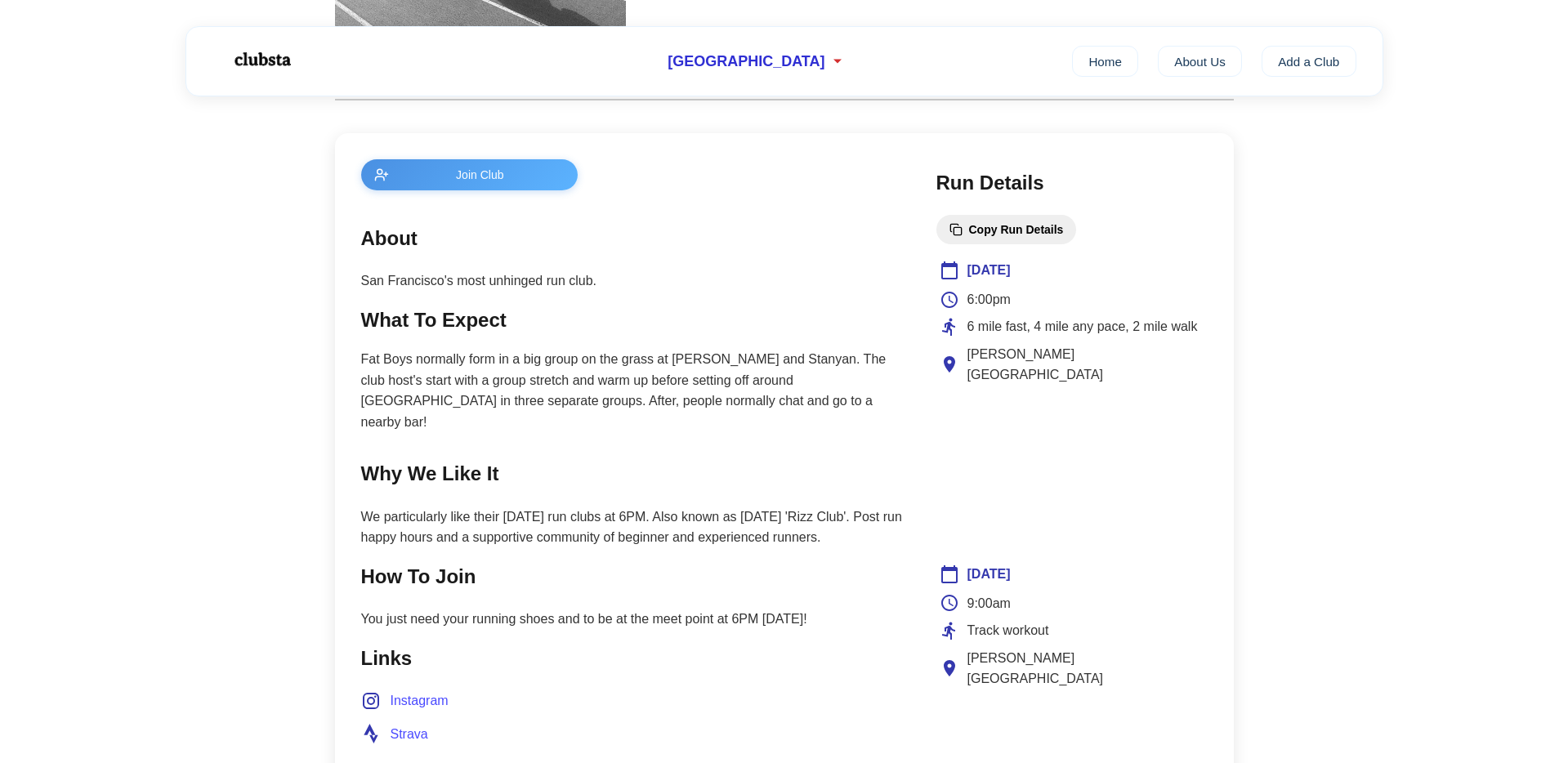
click at [699, 433] on main "Join Club About San Francisco's most unhinged run club. What To Expect Fat Boys…" at bounding box center [632, 504] width 543 height 689
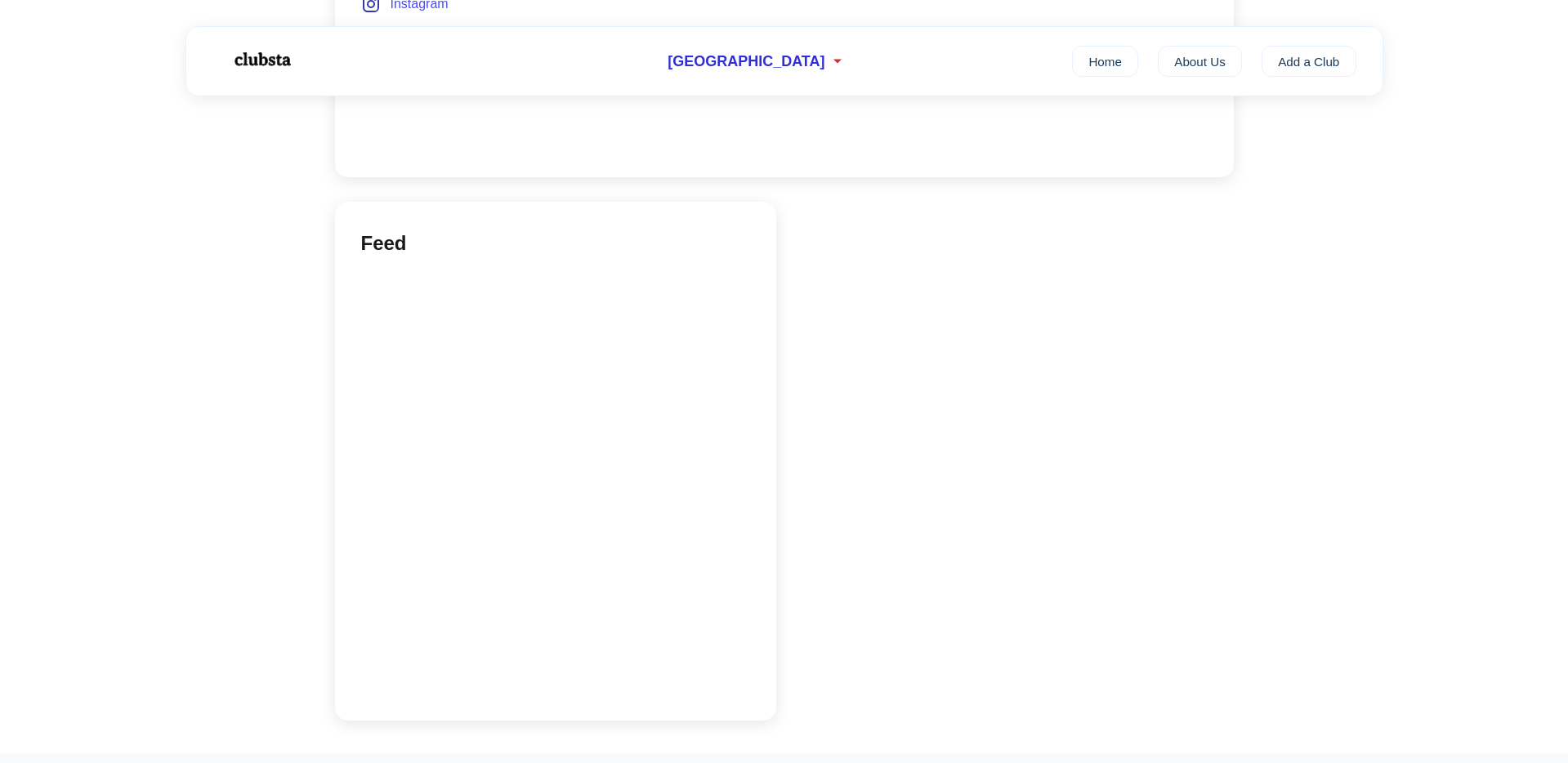
scroll to position [1268, 0]
click at [1009, 279] on div "Feed" at bounding box center [784, 454] width 899 height 527
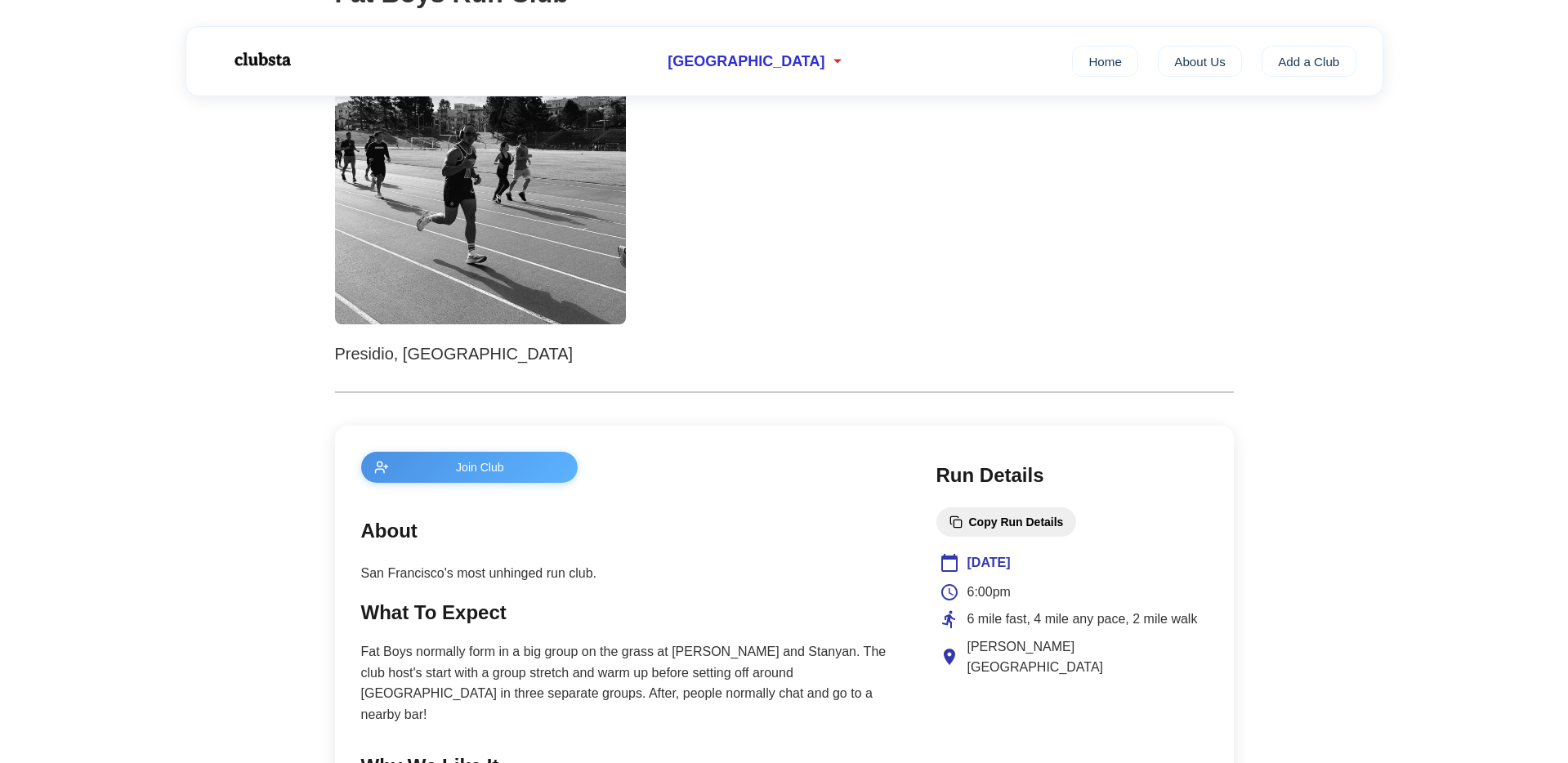
scroll to position [0, 0]
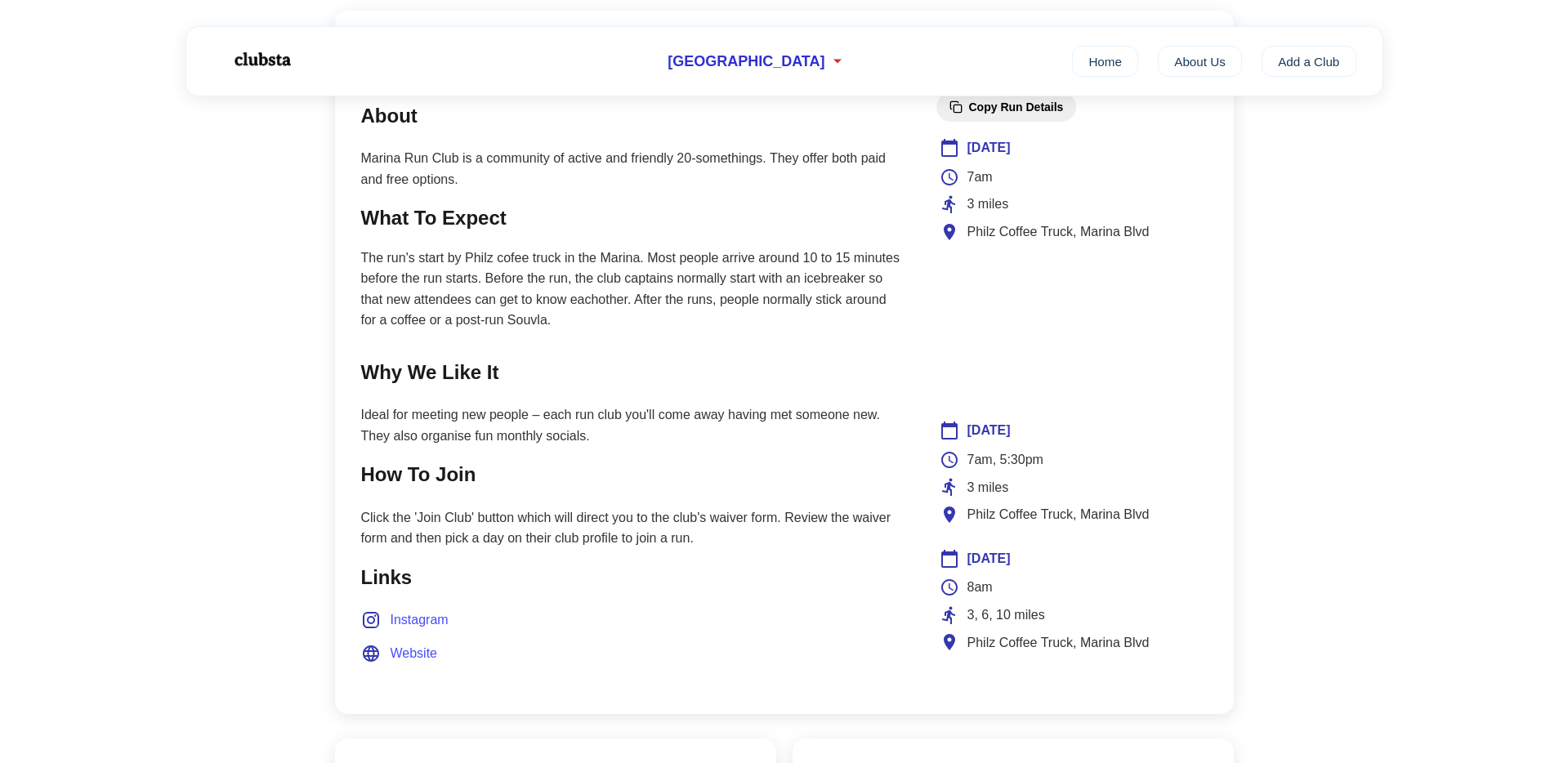
scroll to position [707, 0]
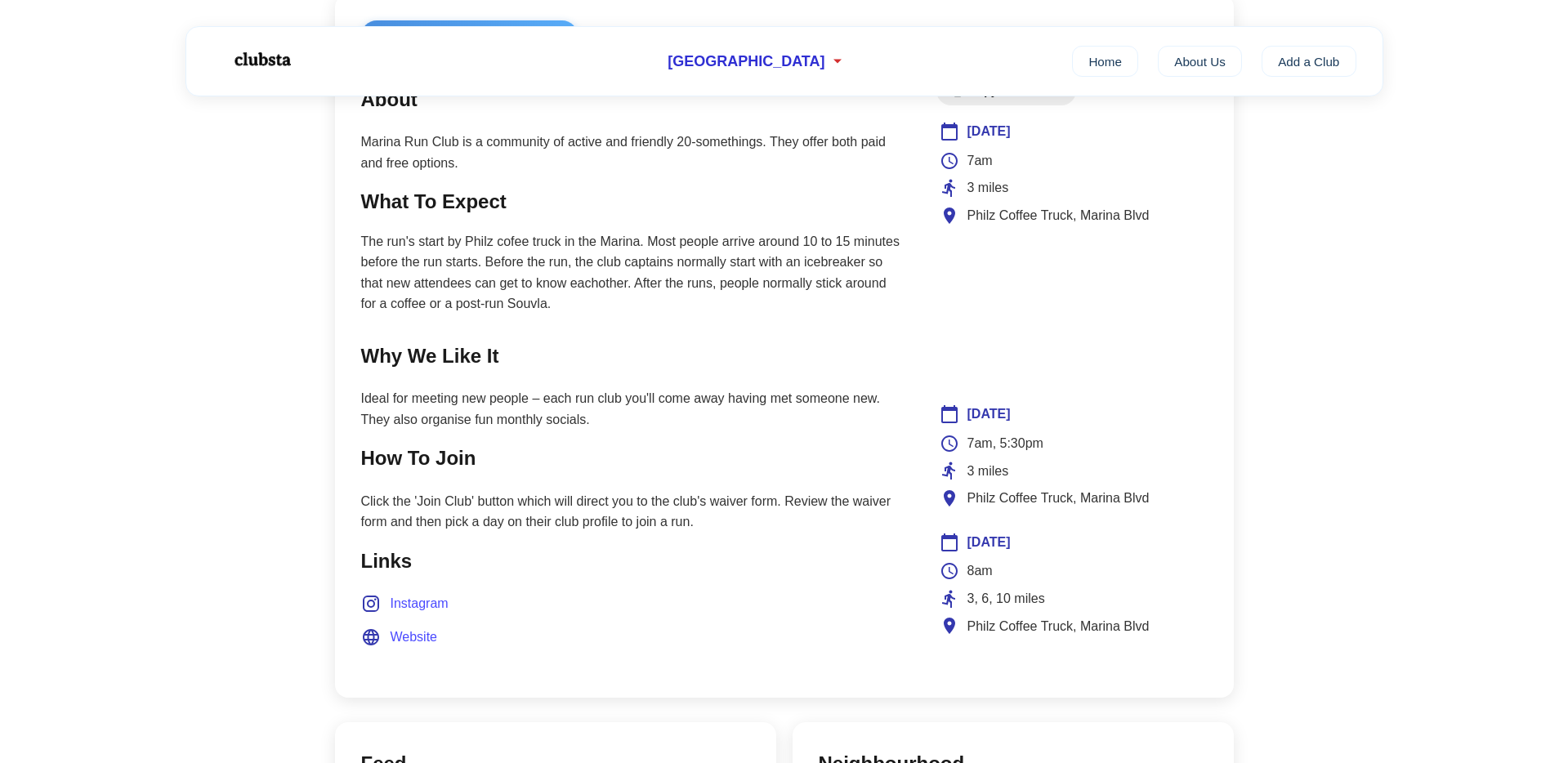
click at [495, 394] on p "Ideal for meeting new people – each run club you'll come away having met someon…" at bounding box center [632, 409] width 543 height 42
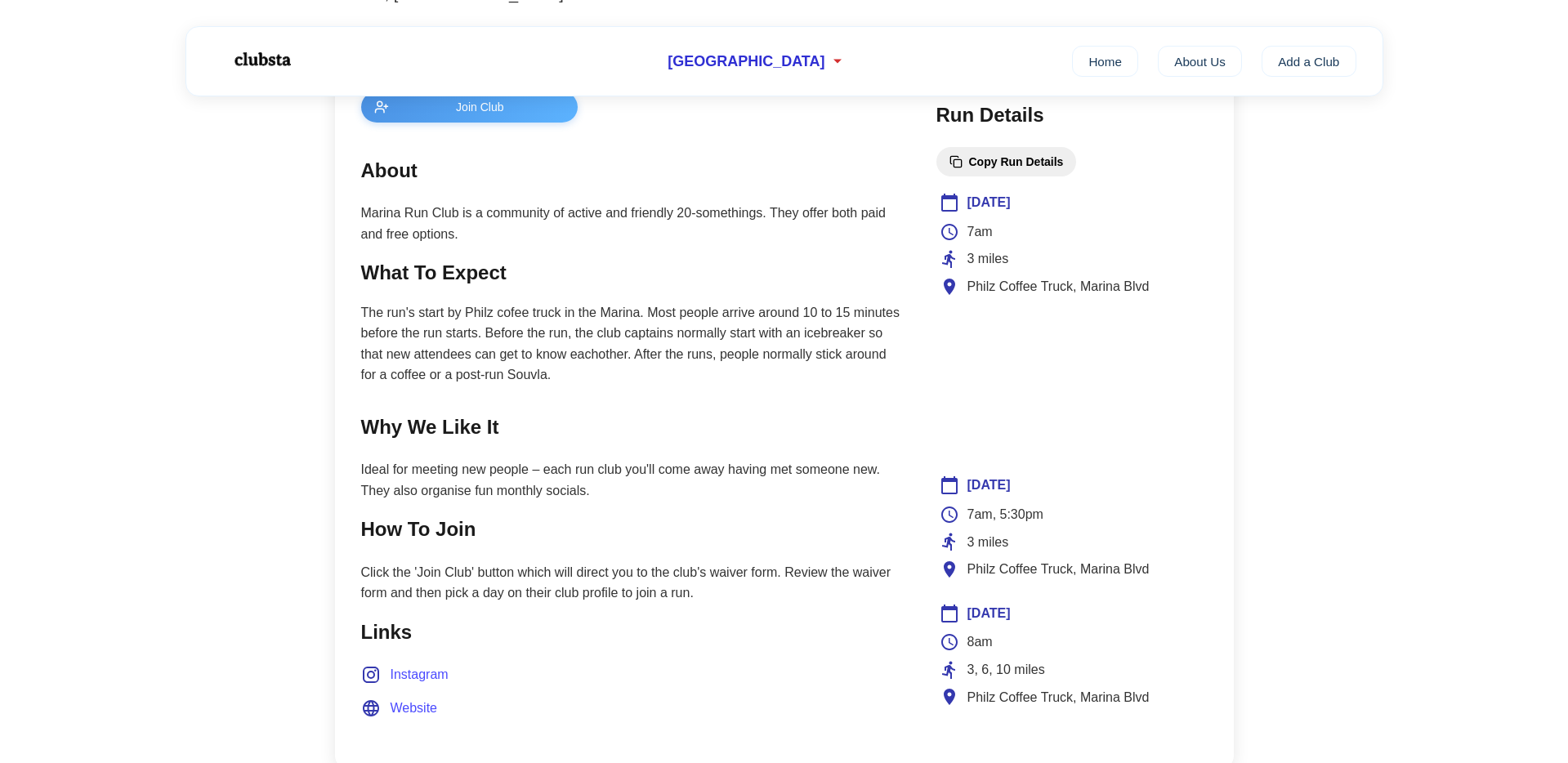
scroll to position [630, 0]
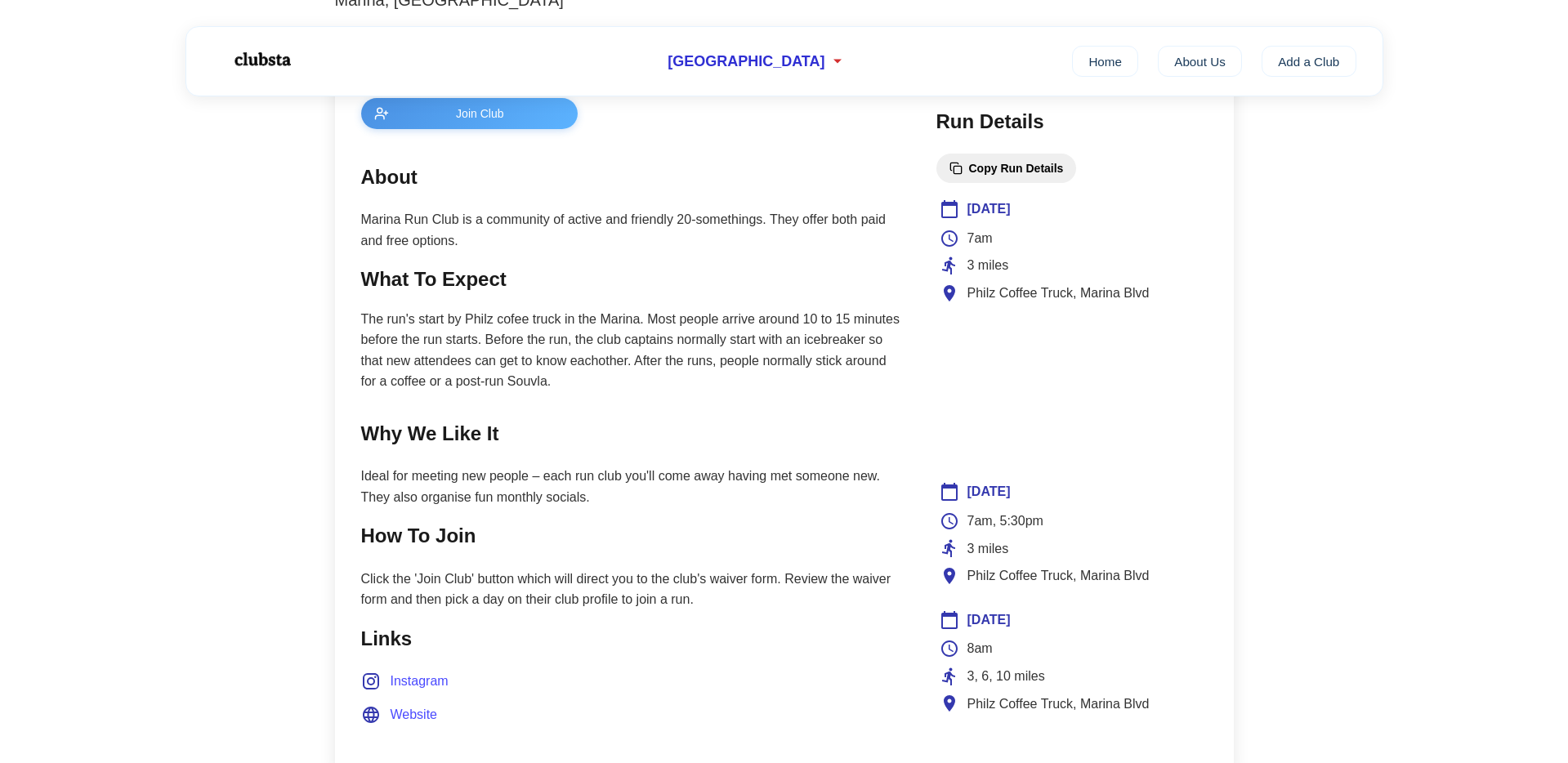
click at [451, 435] on h2 "Why We Like It" at bounding box center [632, 434] width 543 height 31
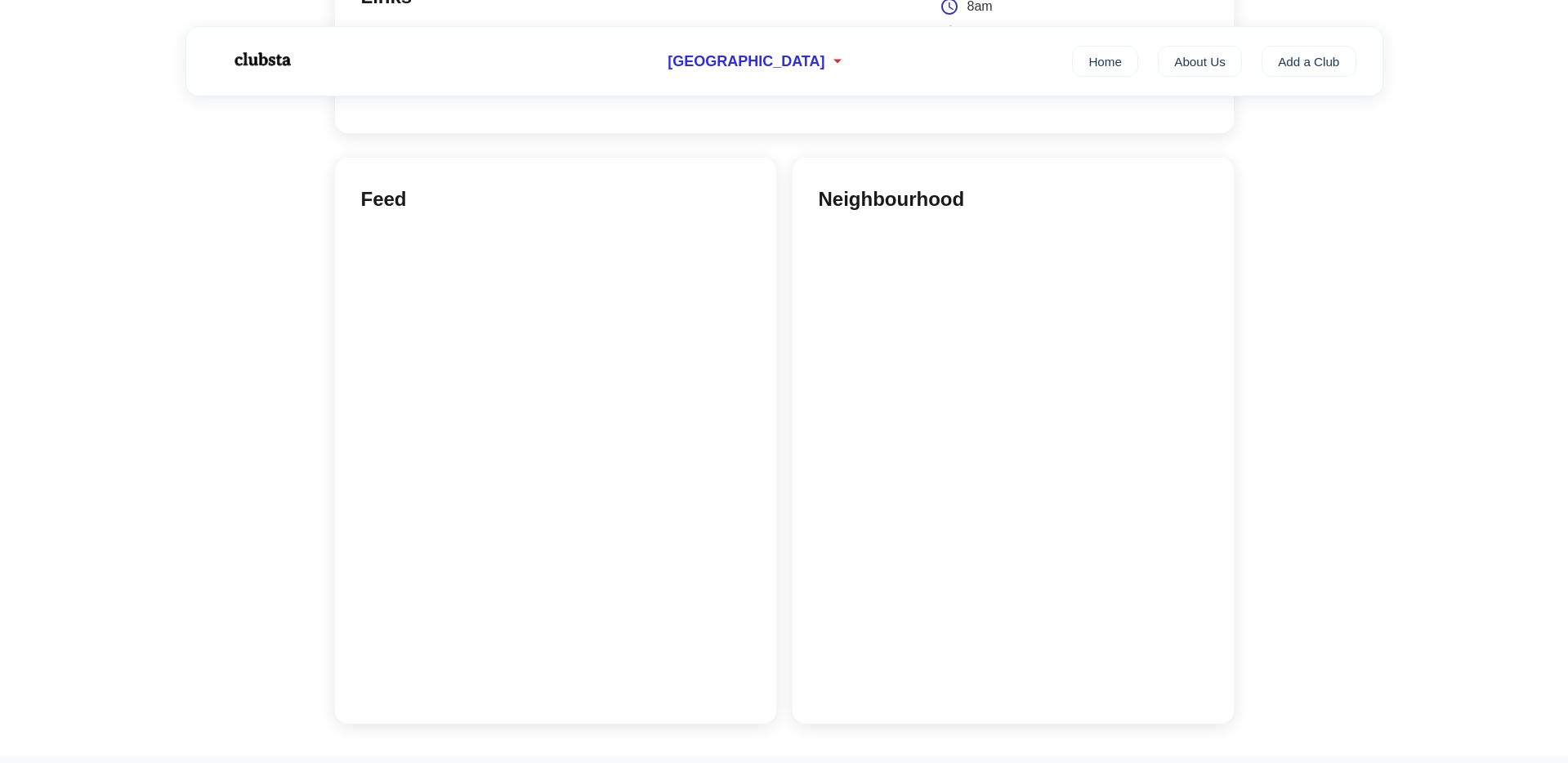
scroll to position [1279, 0]
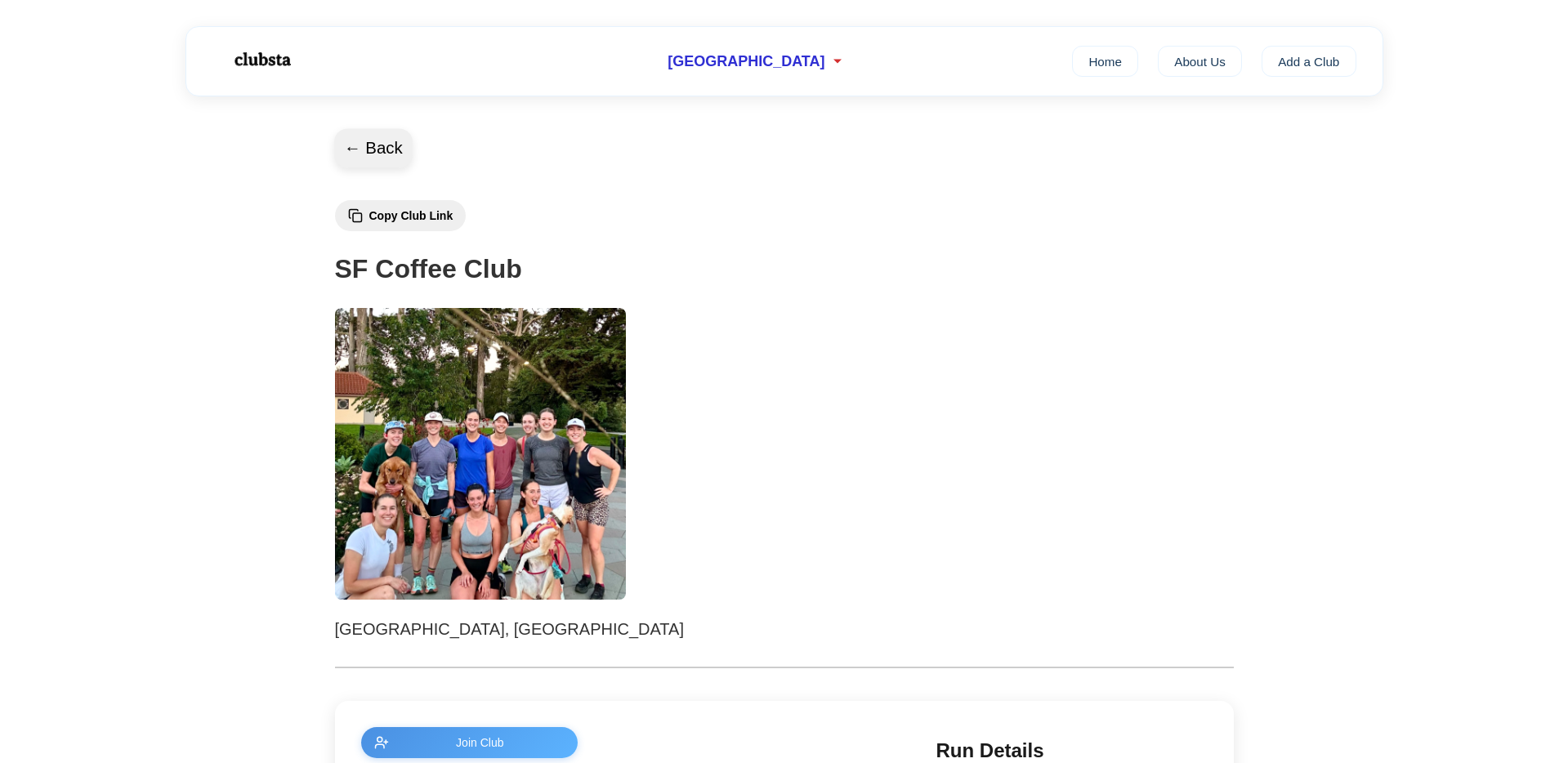
click at [346, 138] on button "← Back" at bounding box center [373, 148] width 78 height 39
